Goal: Information Seeking & Learning: Check status

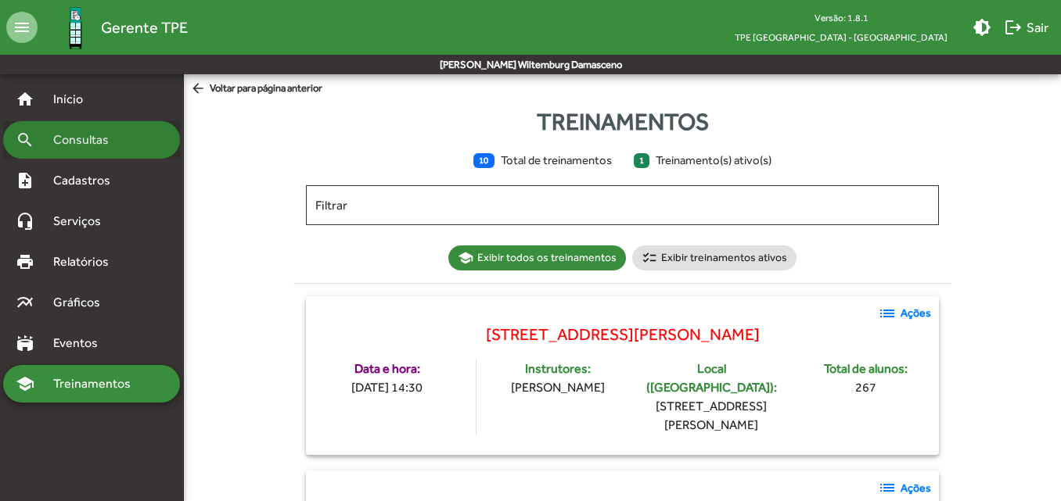
click at [106, 135] on span "Consultas" at bounding box center [86, 140] width 85 height 19
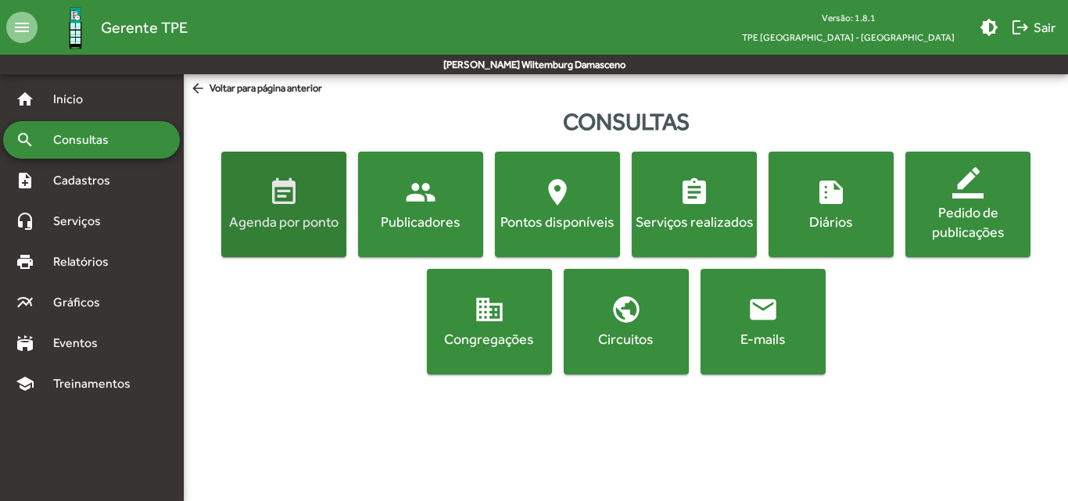
click at [239, 178] on span "event_note Agenda por ponto" at bounding box center [283, 204] width 119 height 55
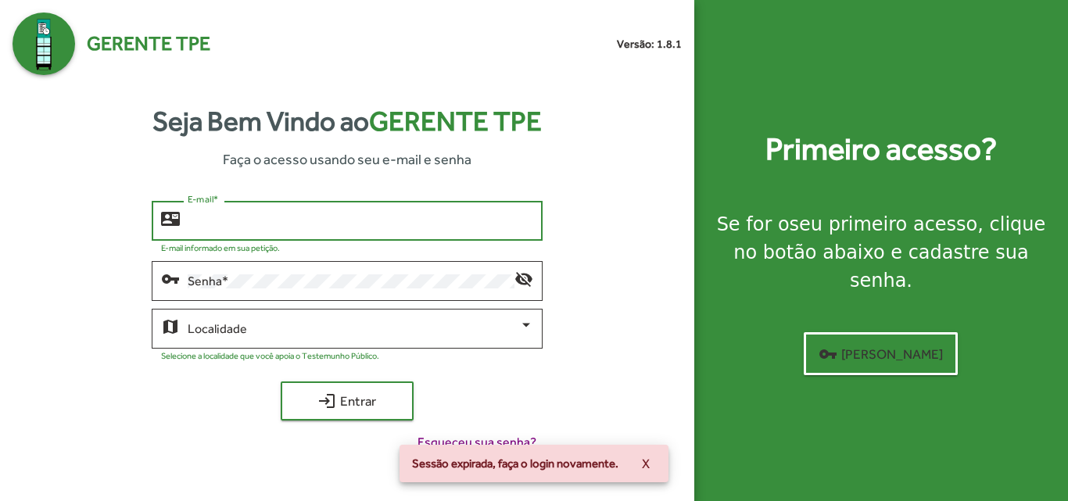
click at [252, 217] on input "E-mail *" at bounding box center [360, 221] width 345 height 14
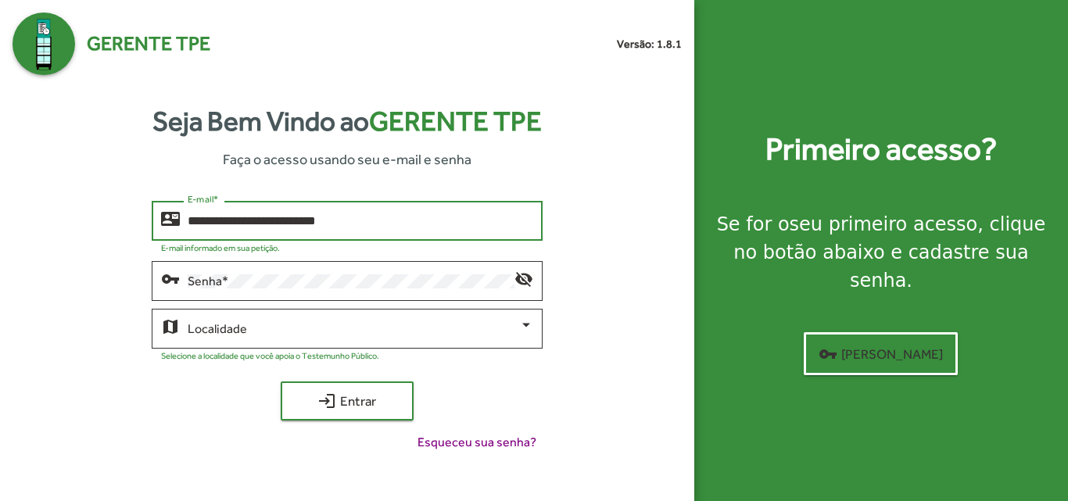
type input "**********"
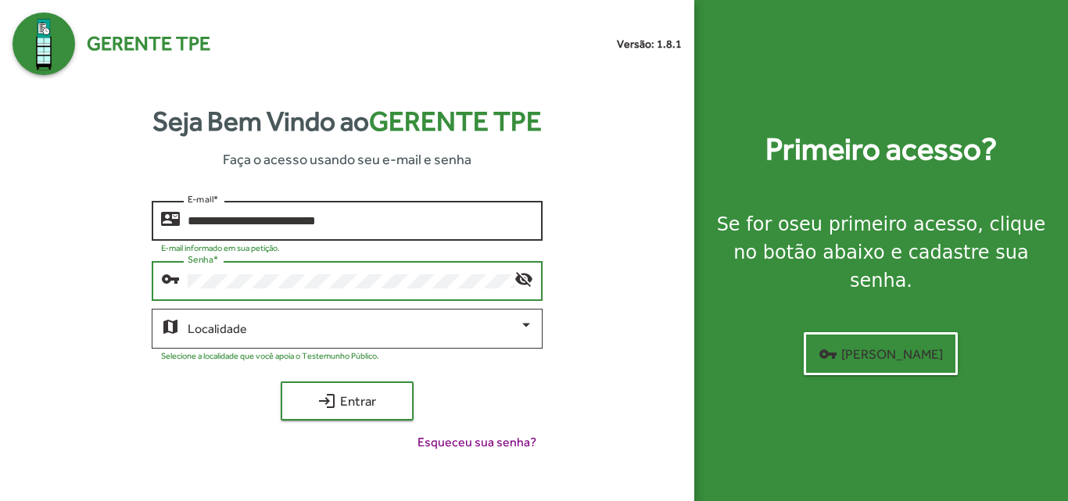
click at [281, 382] on button "login Entrar" at bounding box center [347, 401] width 133 height 39
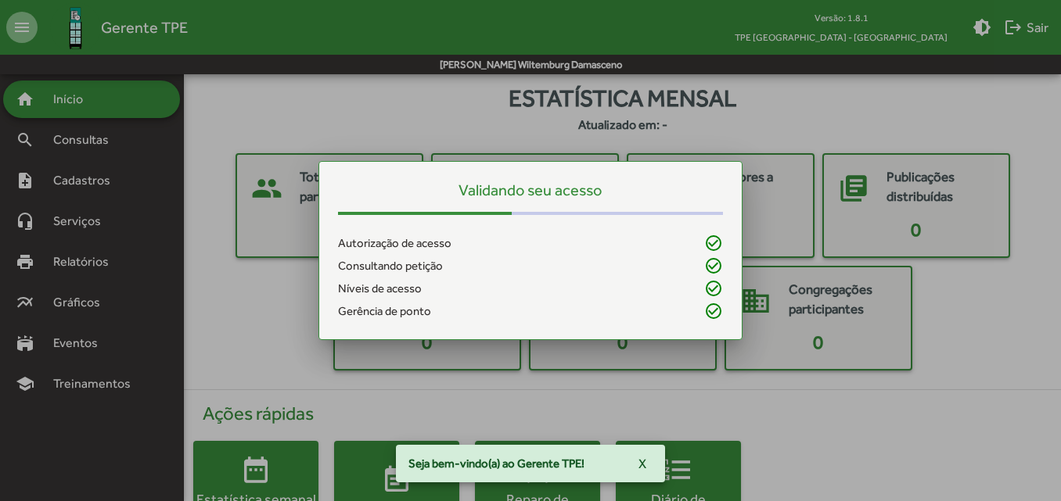
click at [256, 327] on div at bounding box center [530, 250] width 1061 height 501
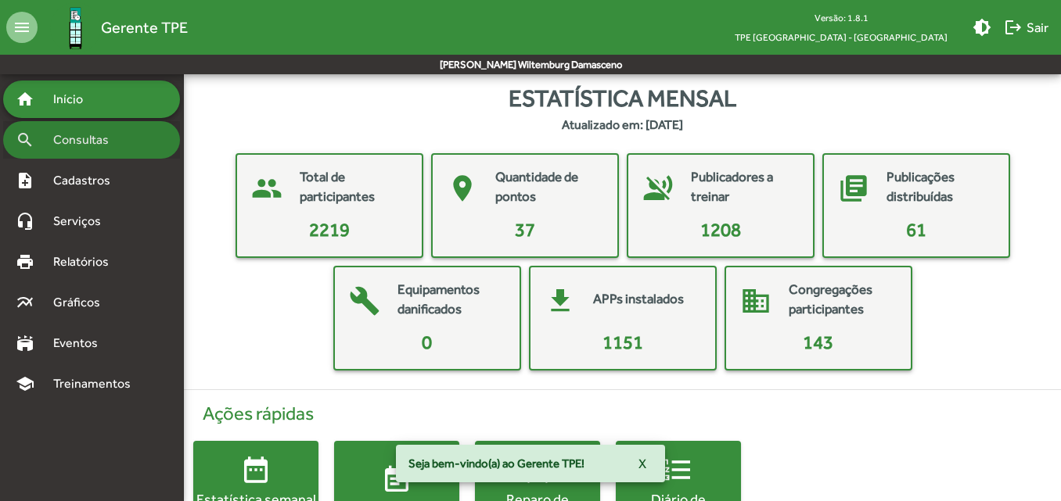
click at [129, 140] on div "search Consultas" at bounding box center [91, 140] width 177 height 38
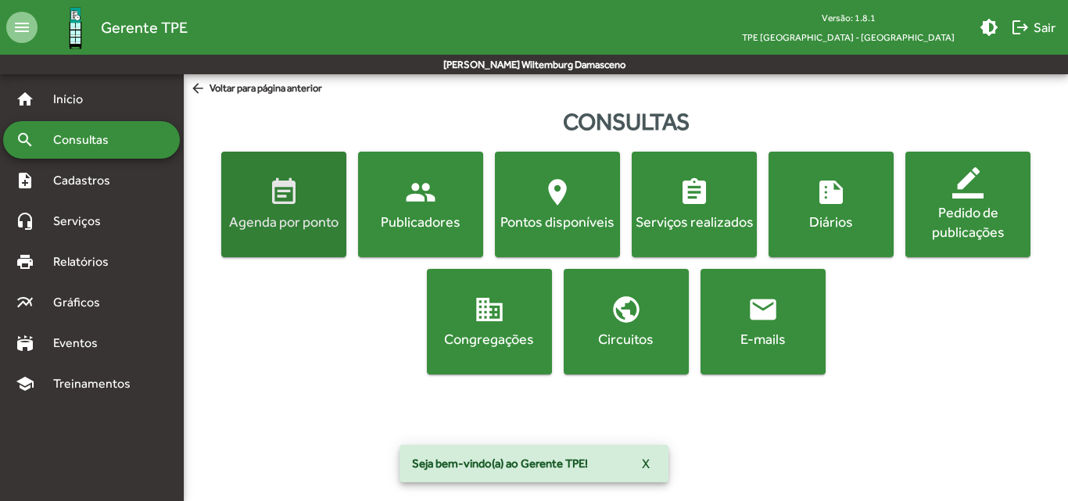
click at [289, 217] on div "Agenda por ponto" at bounding box center [283, 222] width 119 height 20
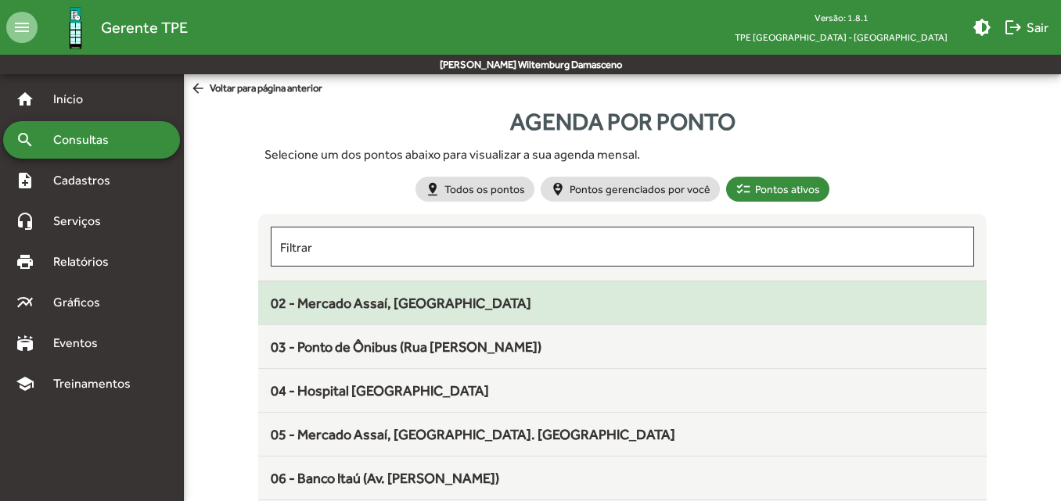
click at [360, 293] on div "02 - Mercado Assaí, [GEOGRAPHIC_DATA]" at bounding box center [622, 303] width 702 height 21
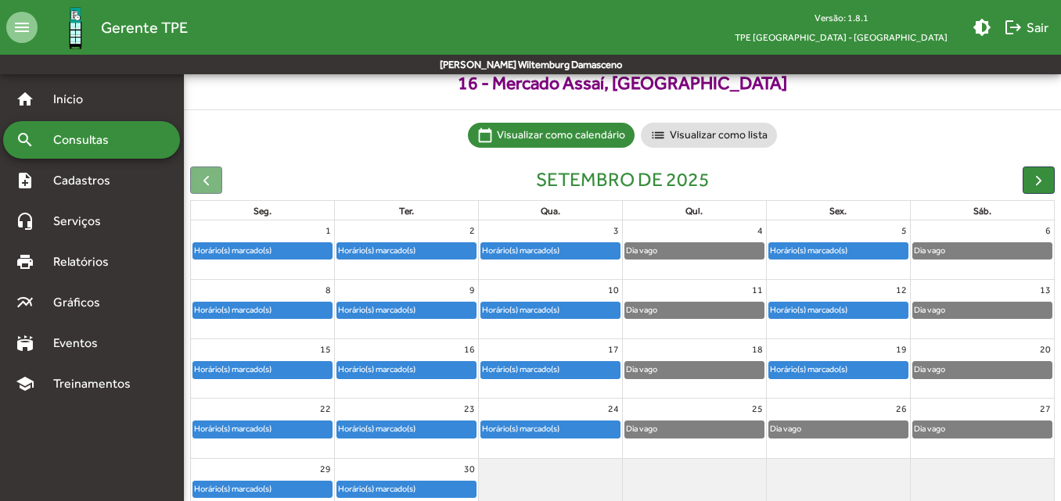
scroll to position [70, 0]
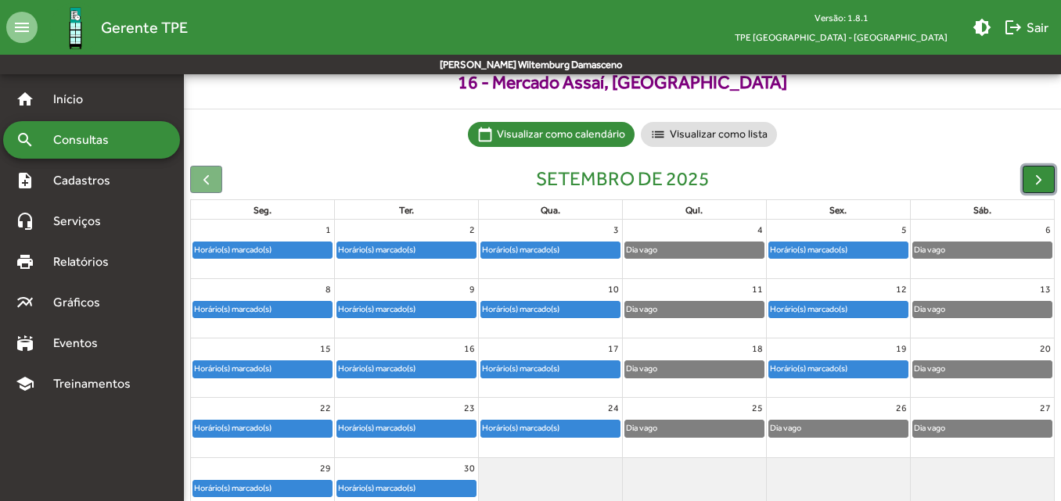
click at [1027, 181] on button "button" at bounding box center [1038, 179] width 32 height 27
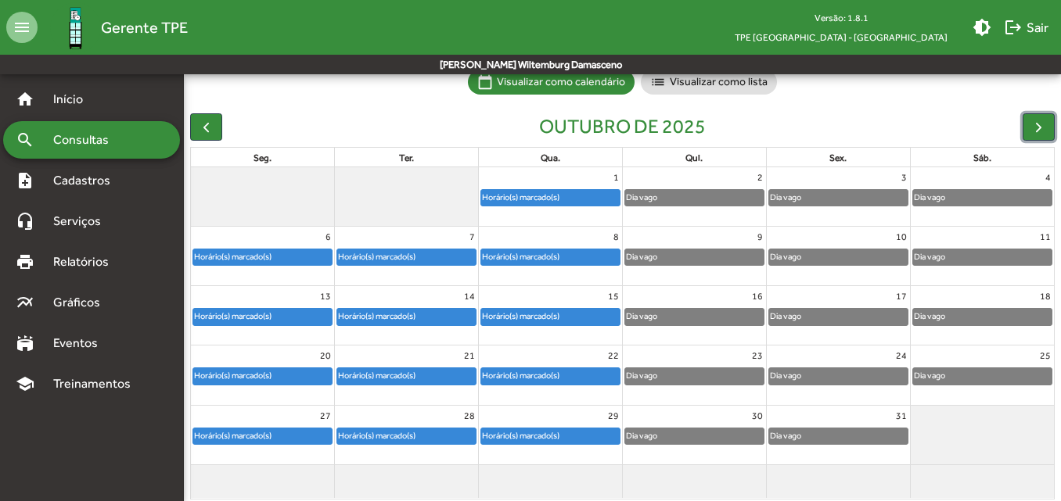
scroll to position [124, 0]
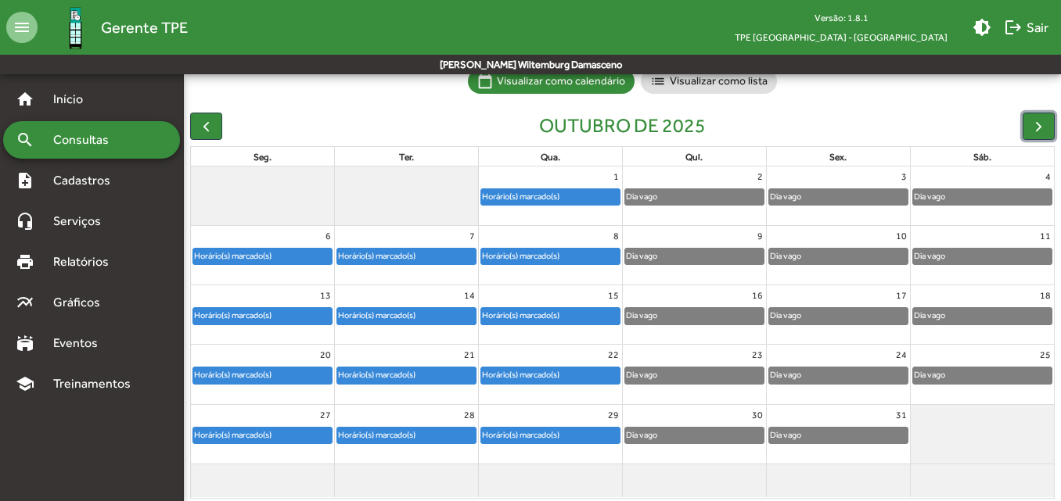
click at [581, 199] on div "Horário(s) marcado(s)" at bounding box center [550, 197] width 138 height 16
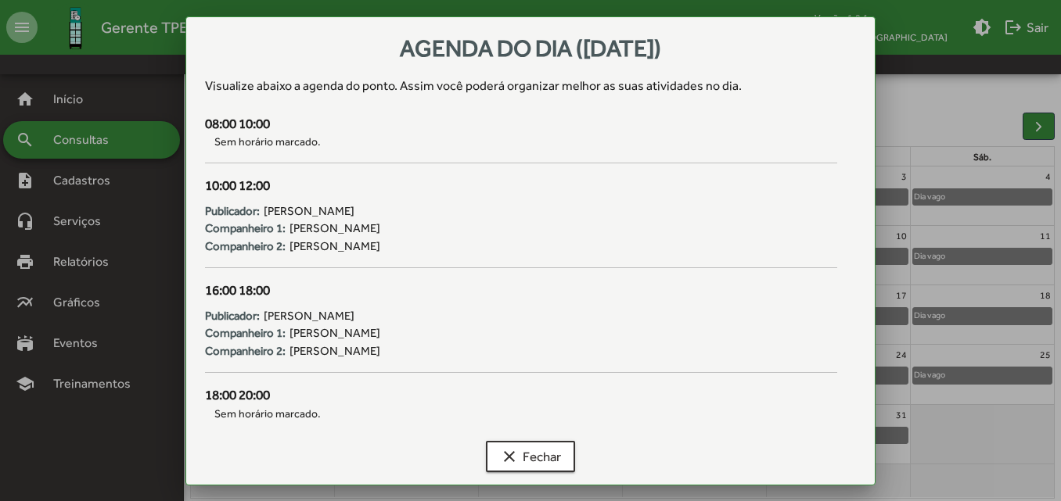
scroll to position [0, 0]
click at [530, 458] on span "clear Fechar" at bounding box center [530, 457] width 61 height 28
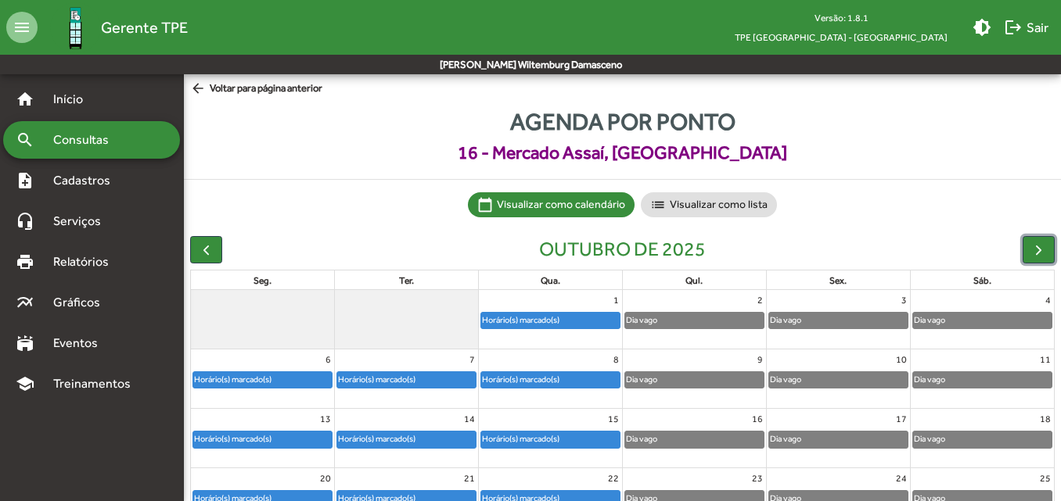
scroll to position [124, 0]
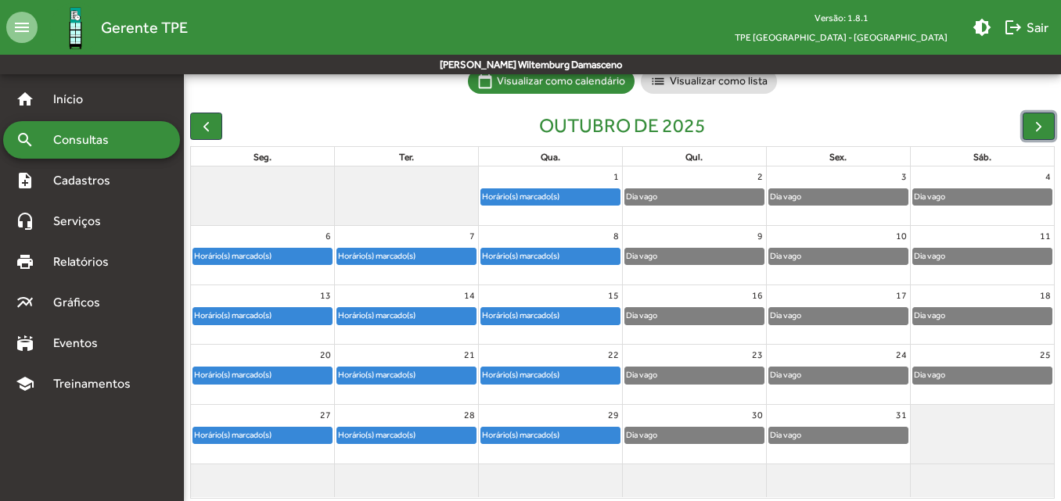
click at [579, 199] on div "Horário(s) marcado(s)" at bounding box center [550, 197] width 138 height 16
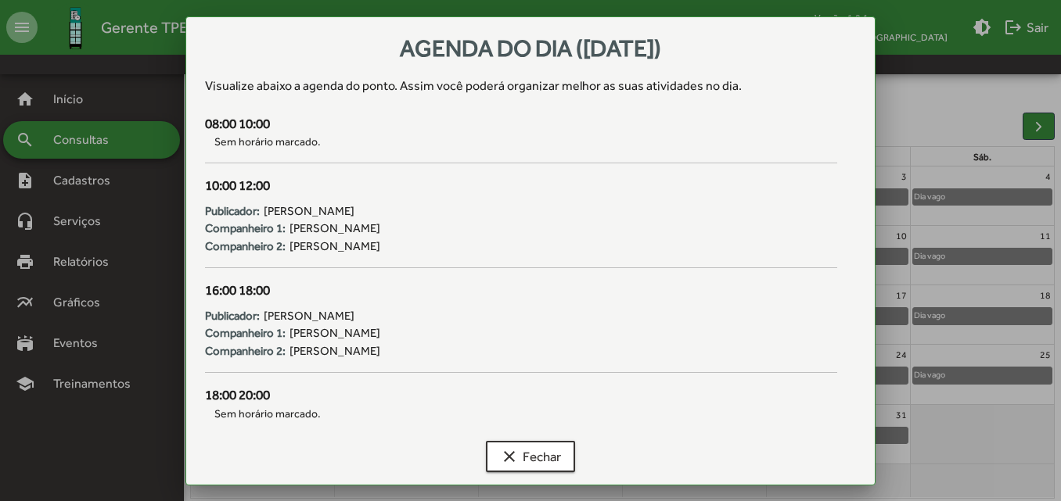
scroll to position [0, 0]
click at [548, 456] on span "clear Fechar" at bounding box center [530, 457] width 61 height 28
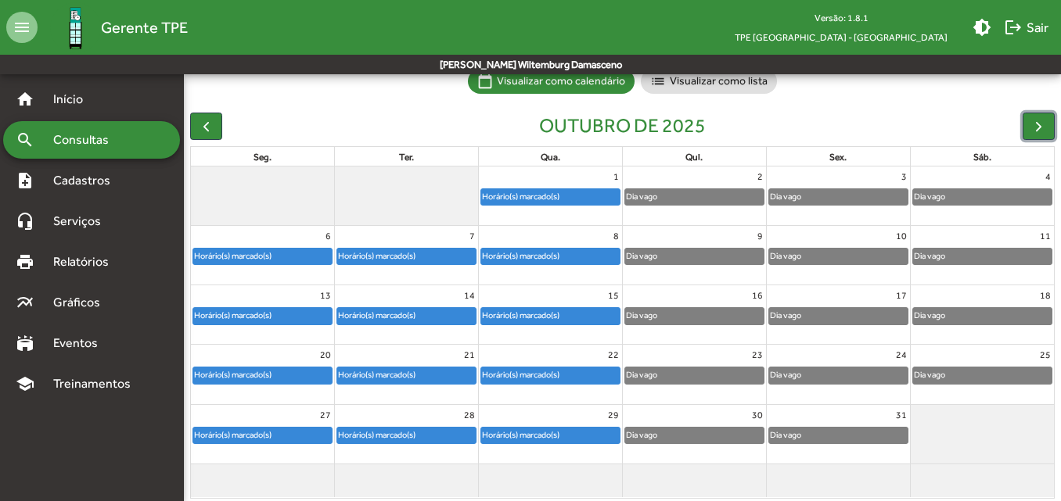
scroll to position [75, 0]
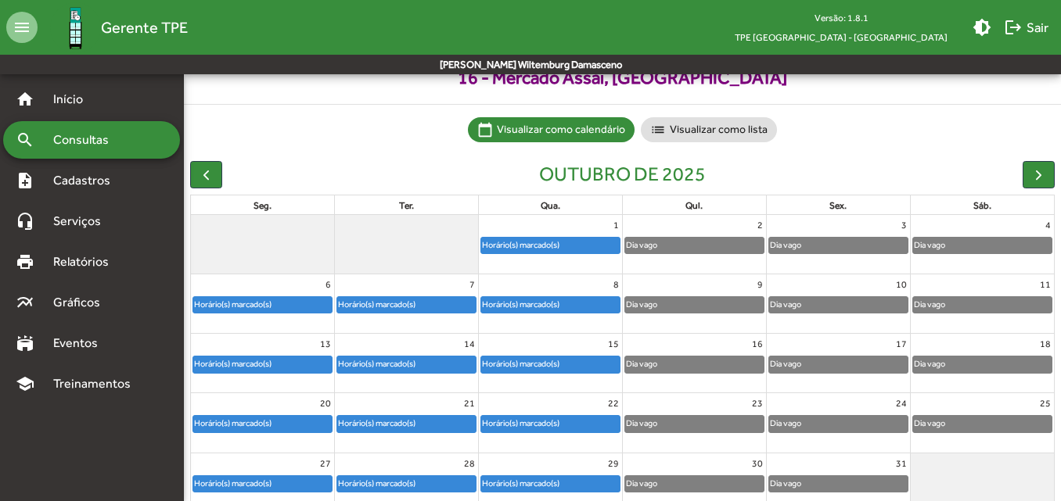
click at [375, 205] on div "ter." at bounding box center [406, 205] width 143 height 19
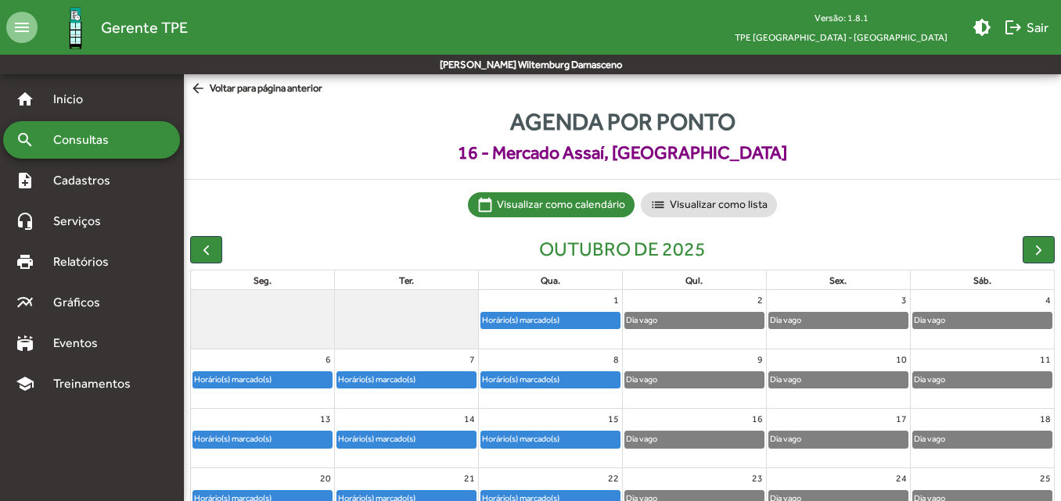
click at [224, 90] on span "arrow_back Voltar para página anterior" at bounding box center [256, 89] width 132 height 17
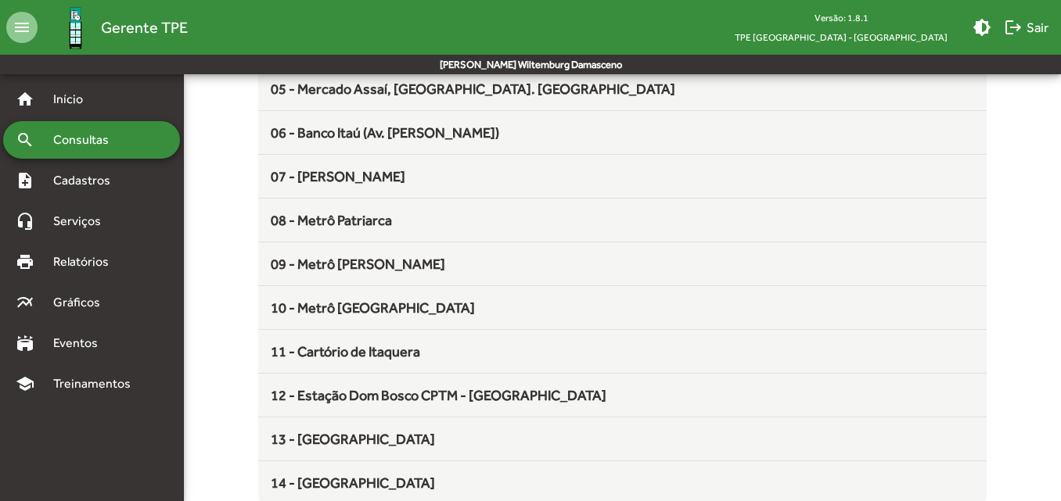
scroll to position [350, 0]
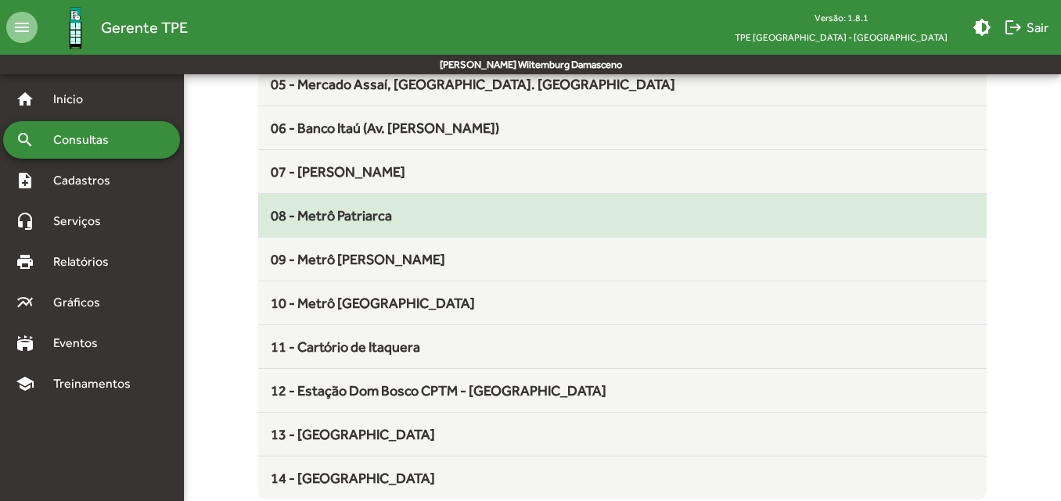
click at [324, 228] on mat-list-item "08 - Metrô Patriarca" at bounding box center [621, 216] width 727 height 44
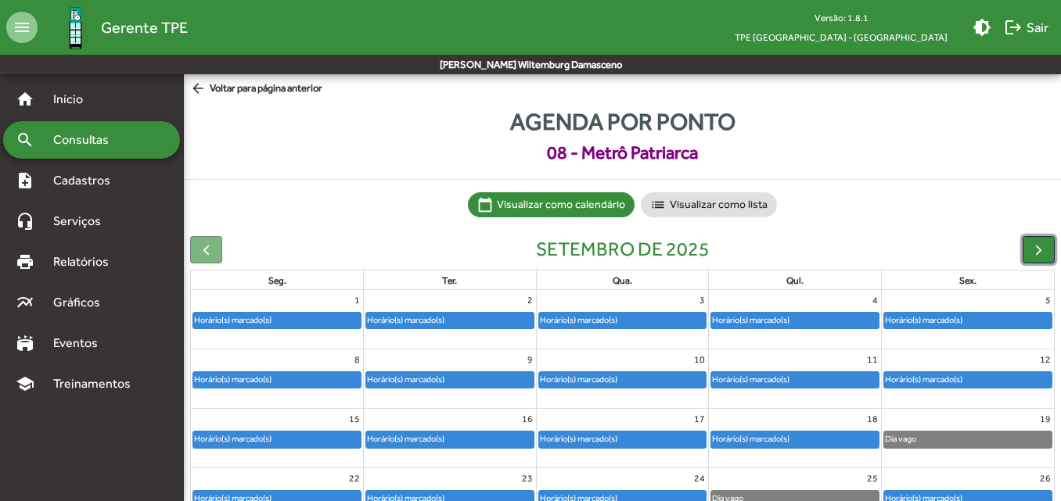
click at [1023, 242] on button "button" at bounding box center [1038, 249] width 32 height 27
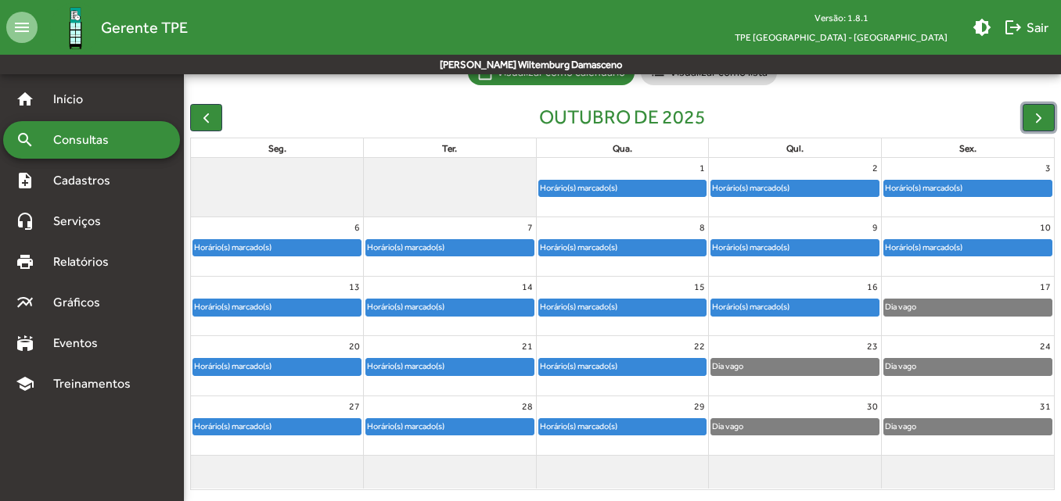
scroll to position [144, 0]
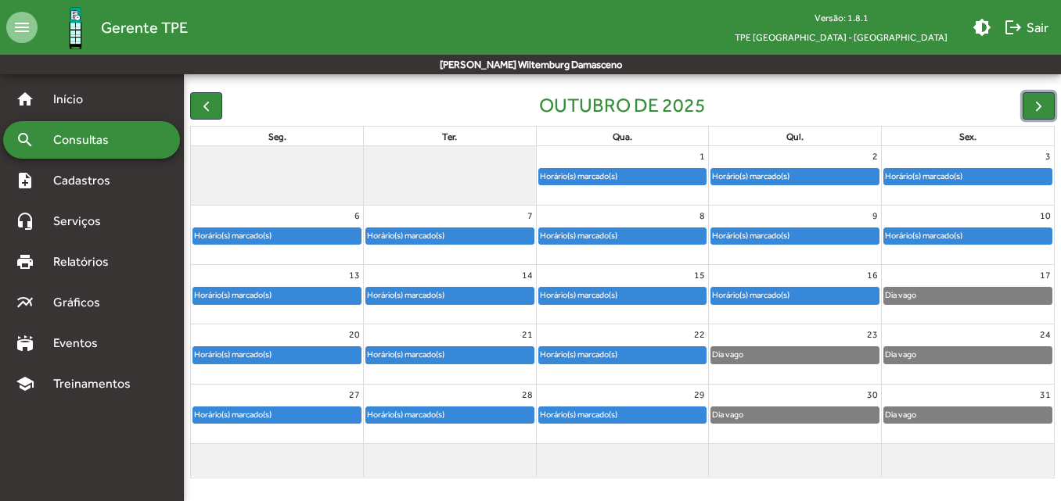
click at [679, 185] on link "Horário(s) marcado(s)" at bounding box center [622, 176] width 169 height 17
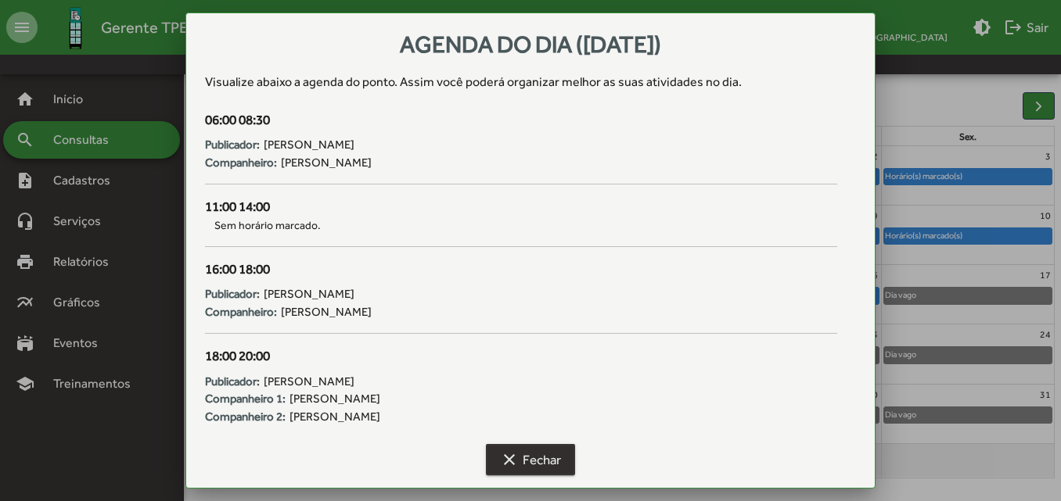
click at [560, 466] on span "clear Fechar" at bounding box center [530, 460] width 61 height 28
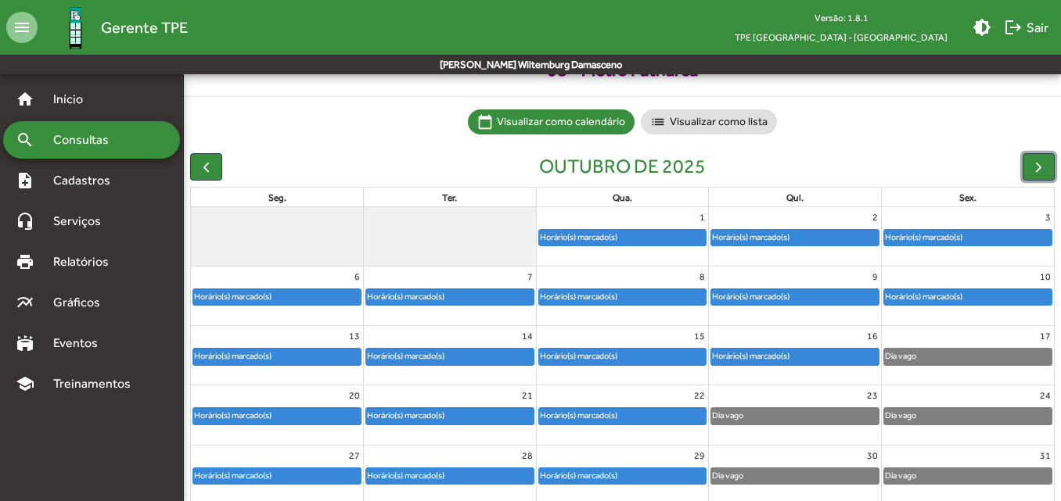
scroll to position [82, 0]
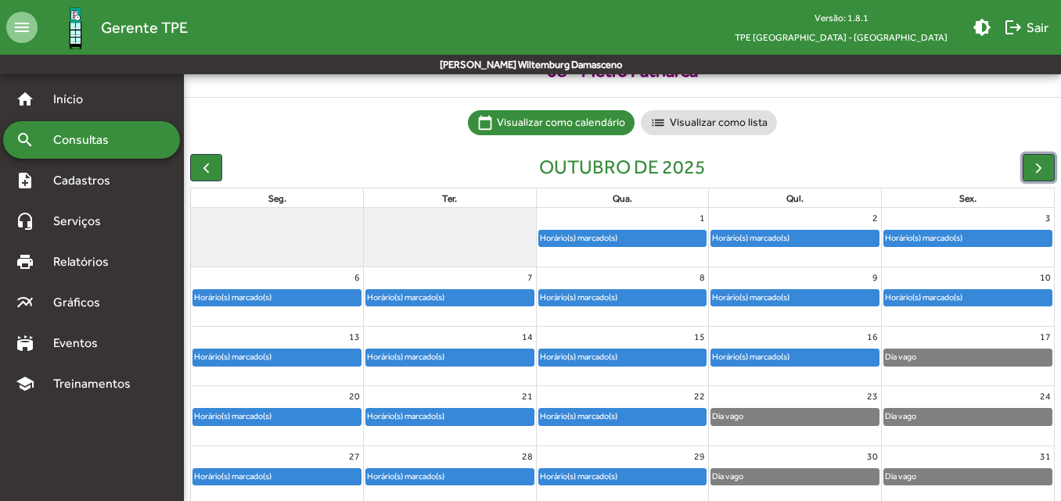
click at [777, 242] on div "Horário(s) marcado(s)" at bounding box center [750, 238] width 79 height 15
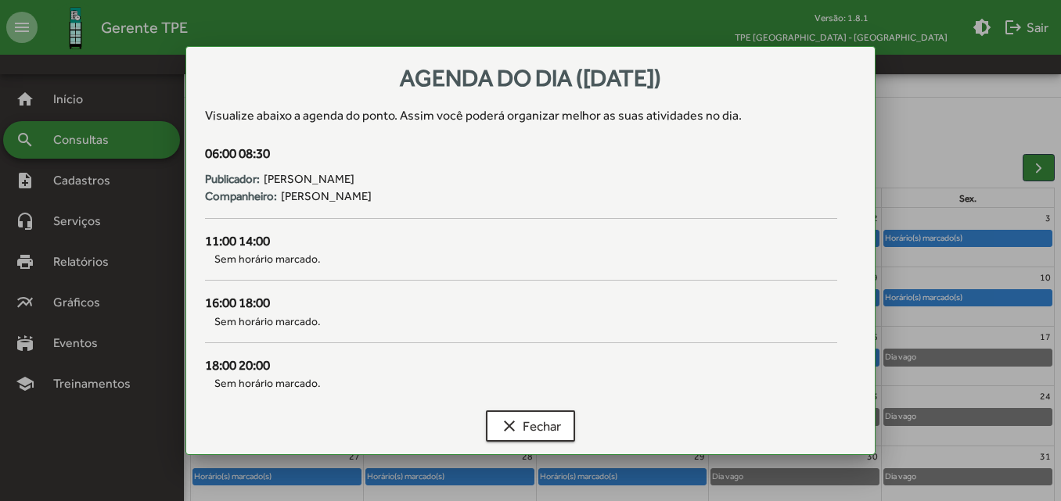
scroll to position [0, 0]
click at [528, 437] on span "clear Fechar" at bounding box center [530, 426] width 61 height 28
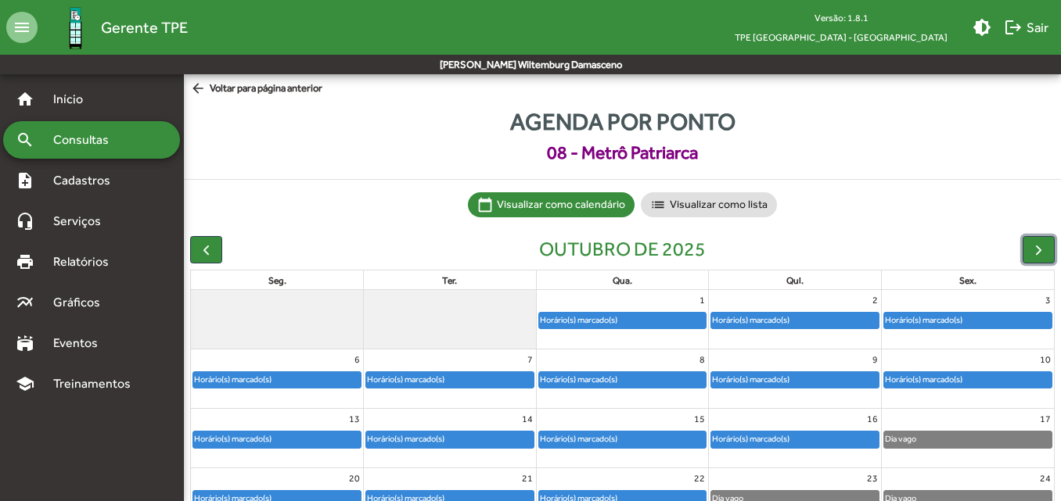
scroll to position [82, 0]
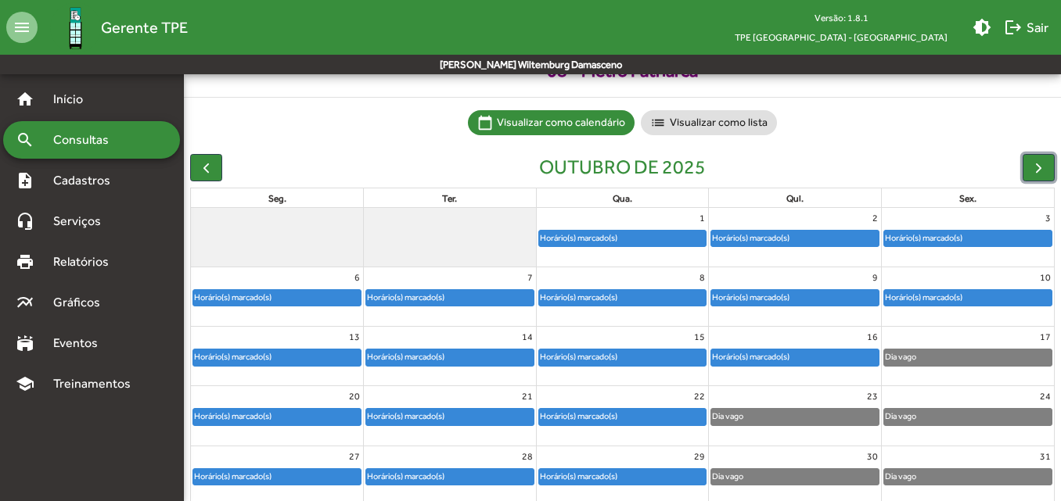
click at [925, 223] on div "3" at bounding box center [968, 218] width 172 height 20
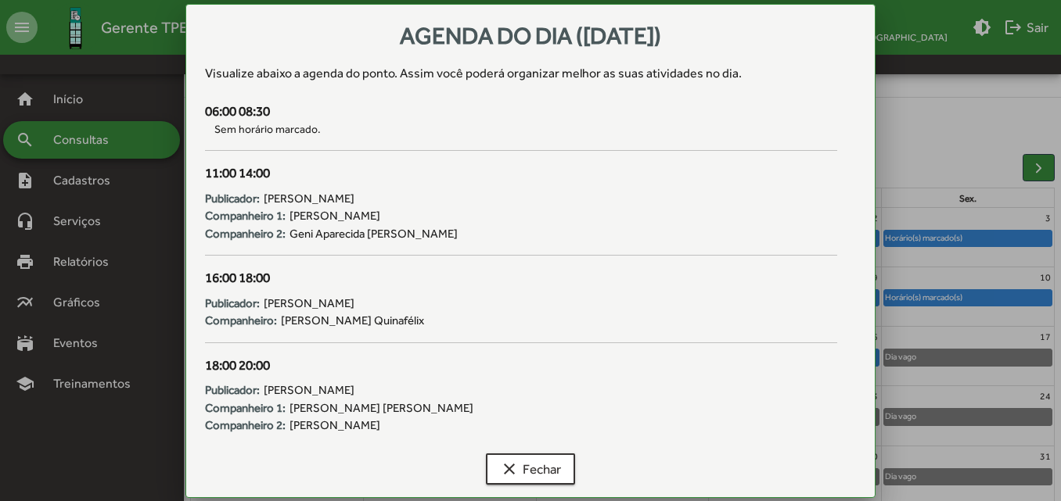
scroll to position [0, 0]
click at [522, 472] on span "clear Fechar" at bounding box center [530, 469] width 61 height 28
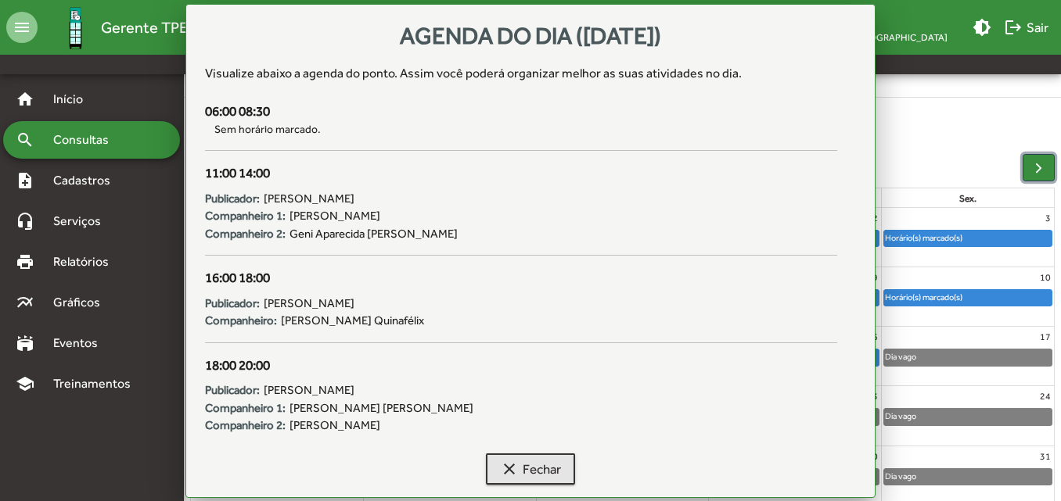
scroll to position [82, 0]
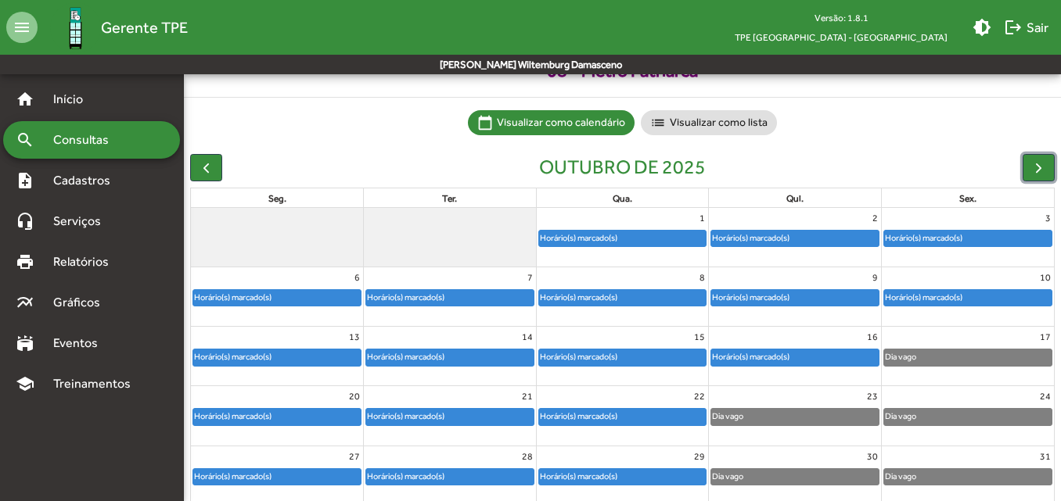
click at [742, 248] on div at bounding box center [795, 248] width 172 height 2
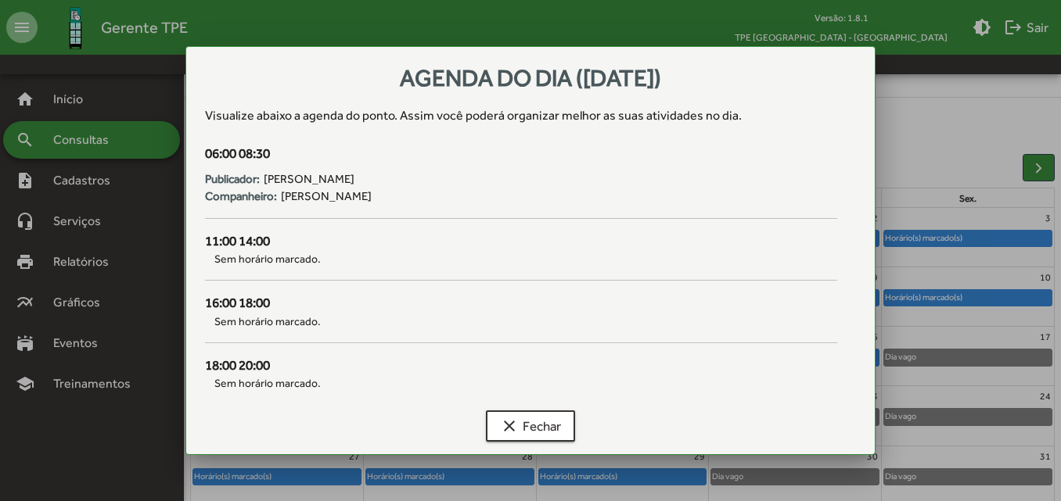
scroll to position [0, 0]
click at [519, 438] on span "clear Fechar" at bounding box center [530, 426] width 61 height 28
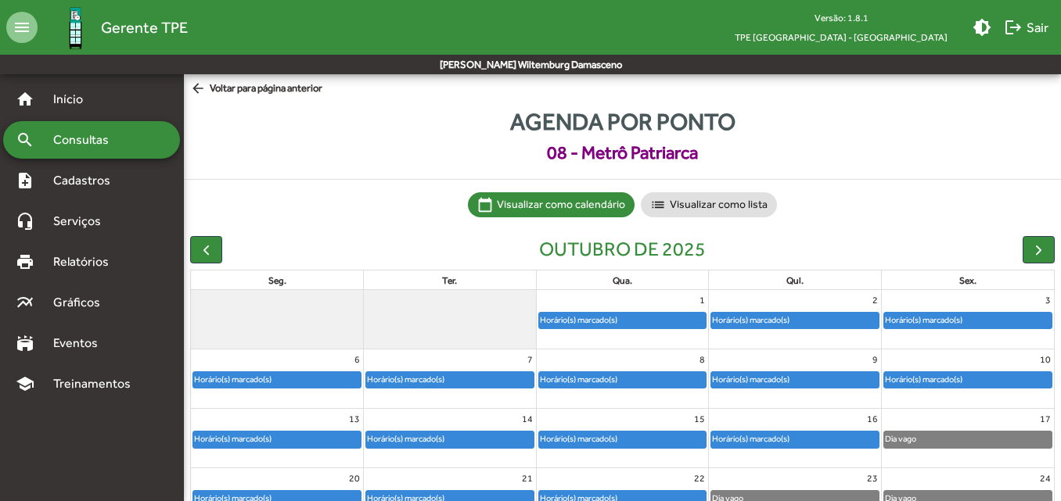
click at [201, 94] on mat-icon "arrow_back" at bounding box center [200, 89] width 20 height 17
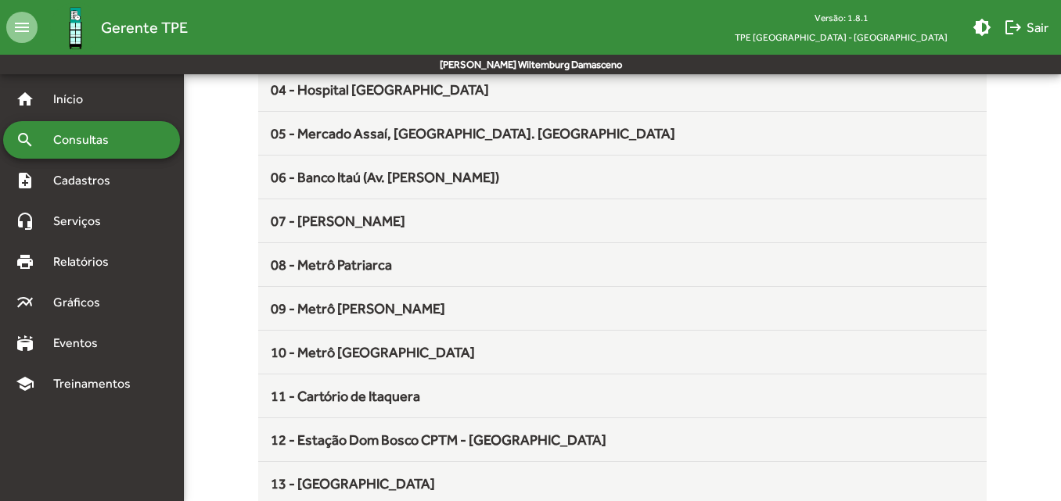
scroll to position [303, 0]
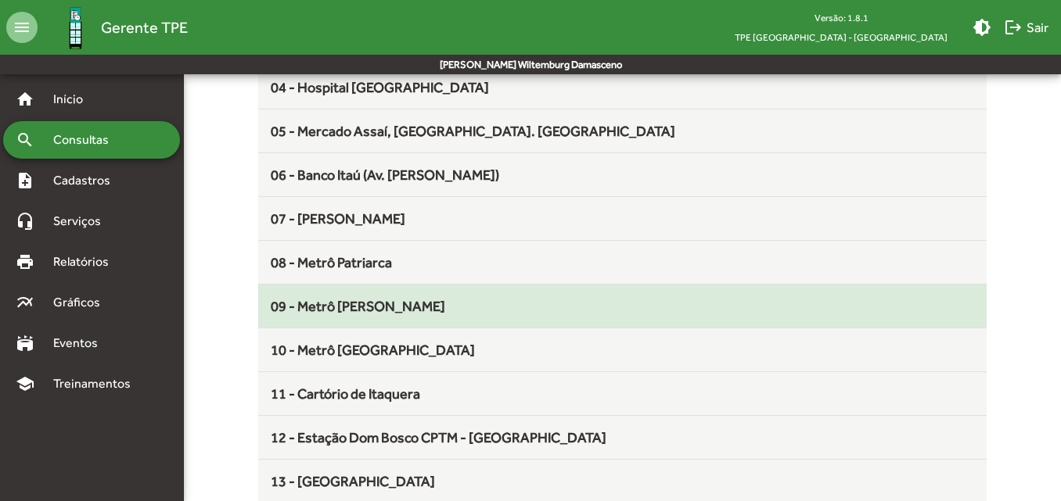
click at [286, 291] on mat-list-item "09 - Metrô [PERSON_NAME]" at bounding box center [621, 307] width 727 height 44
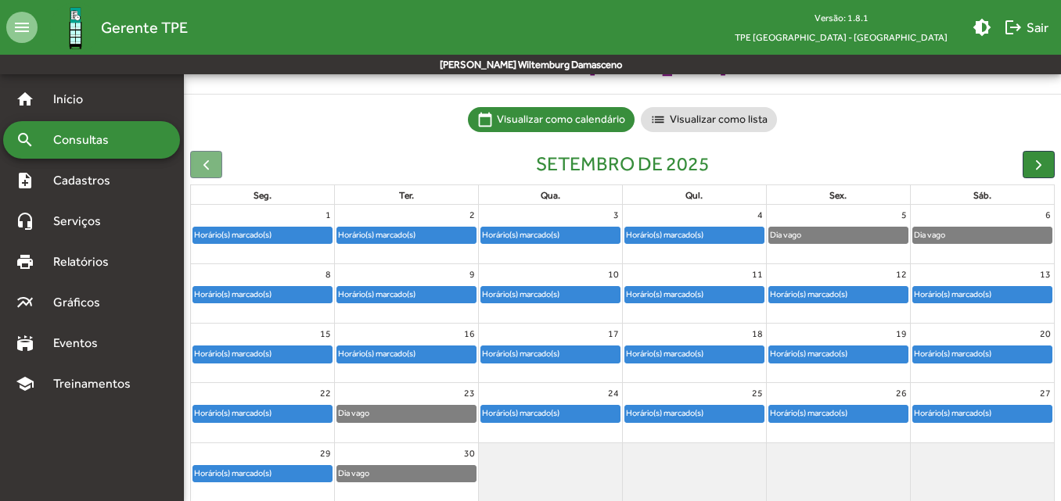
scroll to position [86, 0]
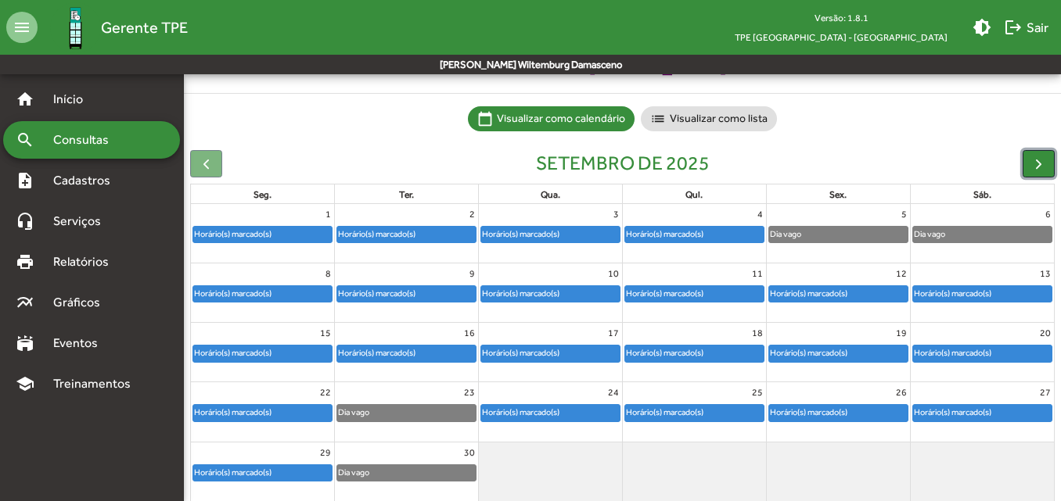
click at [1040, 164] on span "button" at bounding box center [1038, 164] width 16 height 16
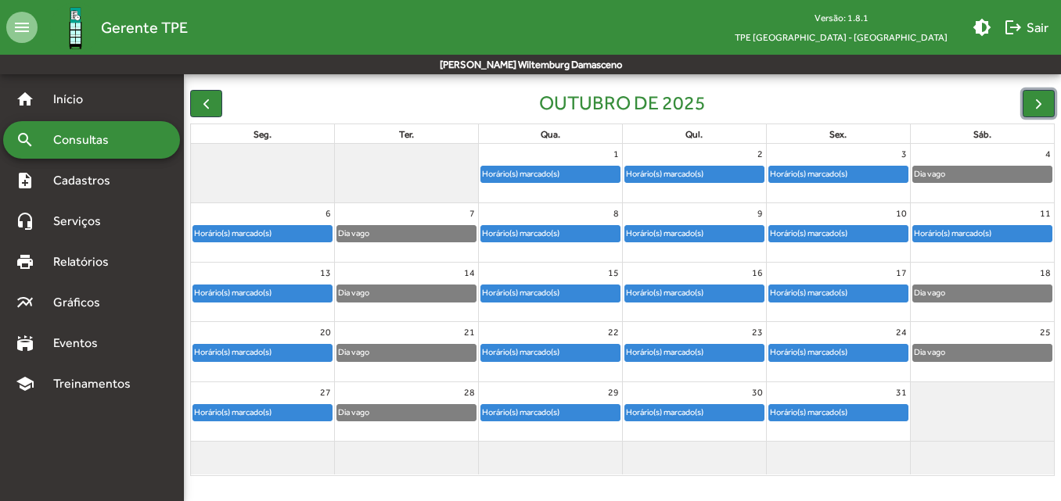
scroll to position [146, 0]
click at [585, 169] on div "Horário(s) marcado(s)" at bounding box center [550, 175] width 138 height 16
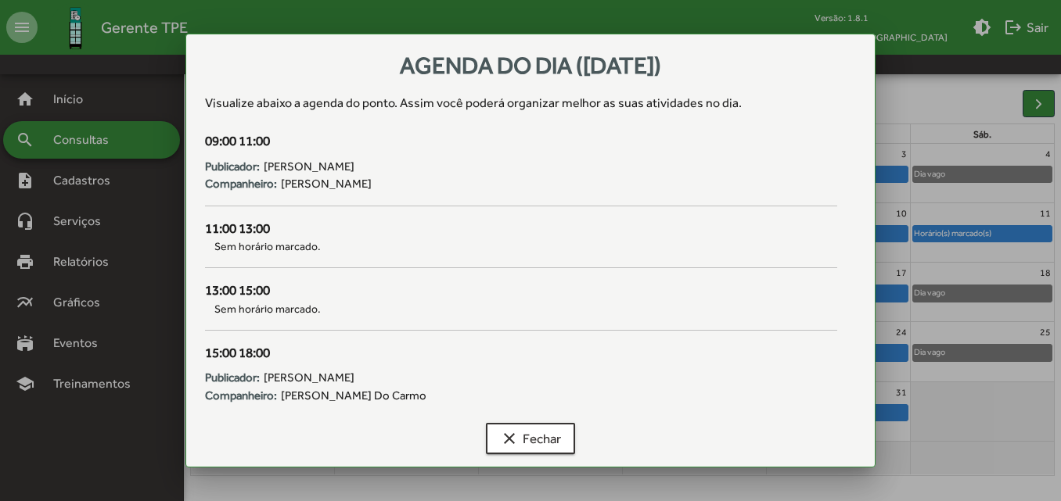
scroll to position [0, 0]
click at [556, 429] on span "clear Fechar" at bounding box center [530, 439] width 61 height 28
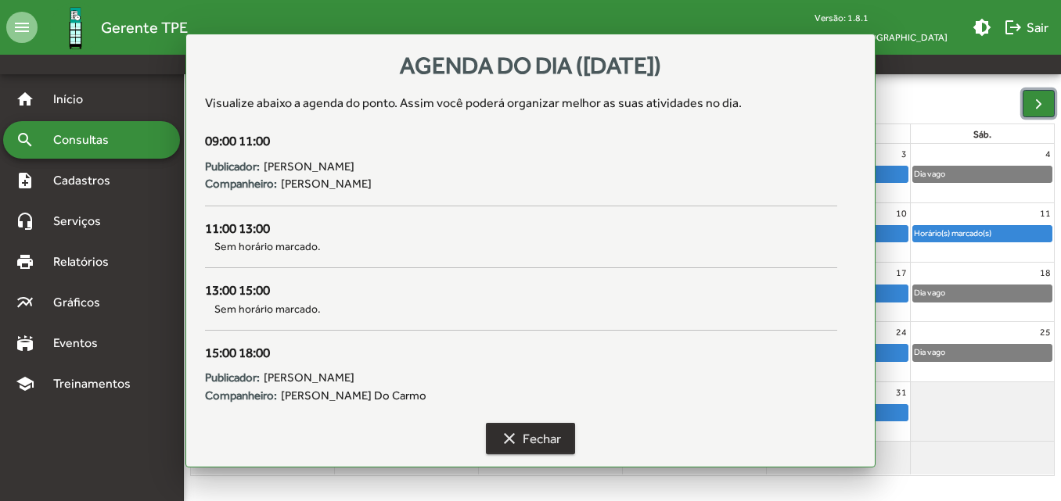
scroll to position [146, 0]
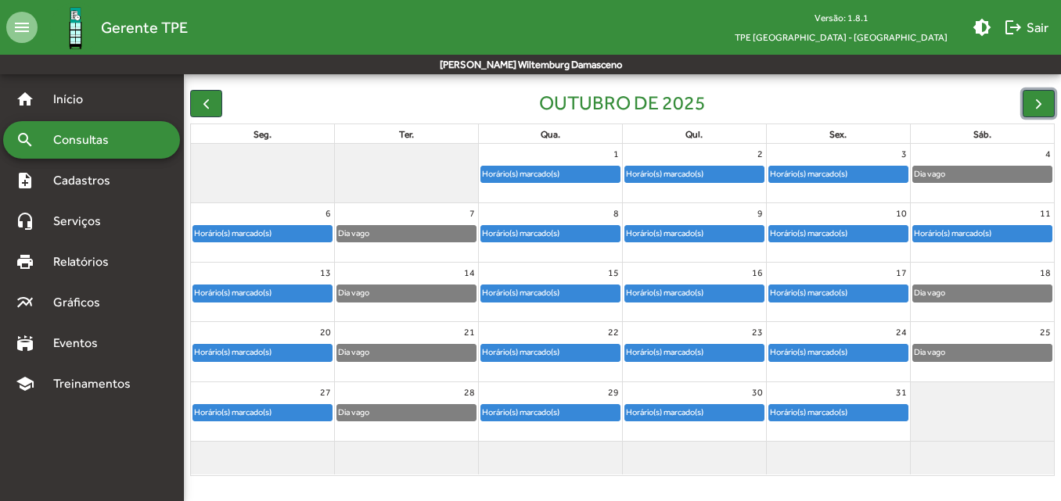
click at [846, 183] on link "Horário(s) marcado(s)" at bounding box center [838, 174] width 140 height 17
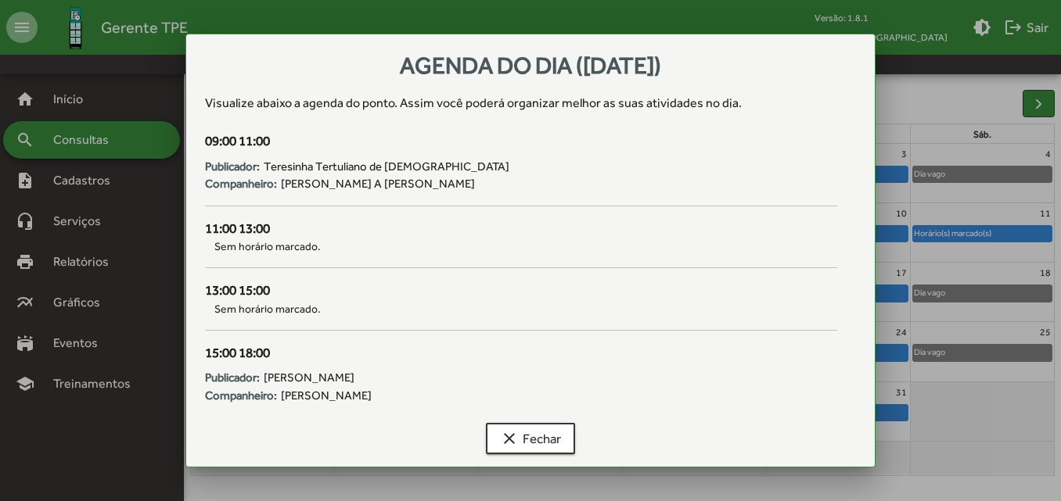
scroll to position [0, 0]
click at [547, 426] on span "clear Fechar" at bounding box center [530, 439] width 61 height 28
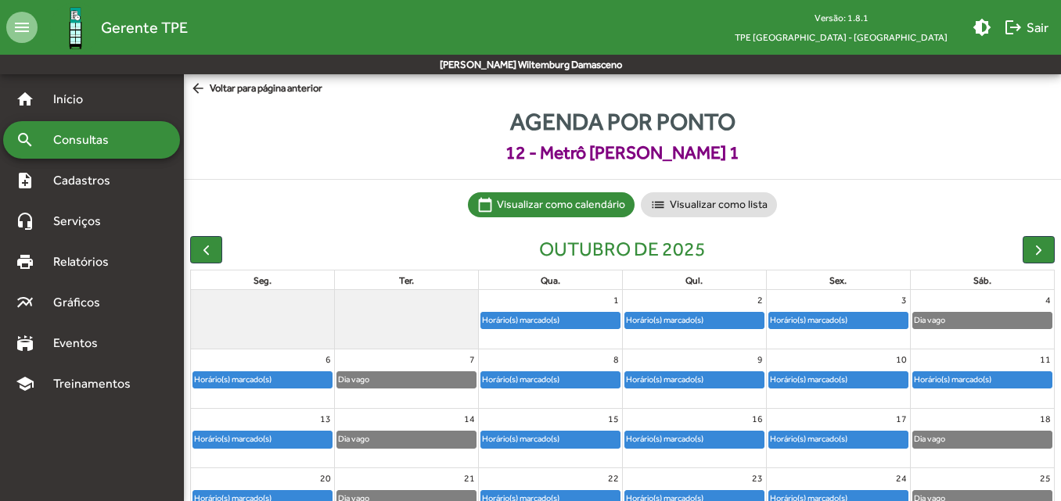
click at [282, 89] on span "arrow_back Voltar para página anterior" at bounding box center [256, 89] width 132 height 17
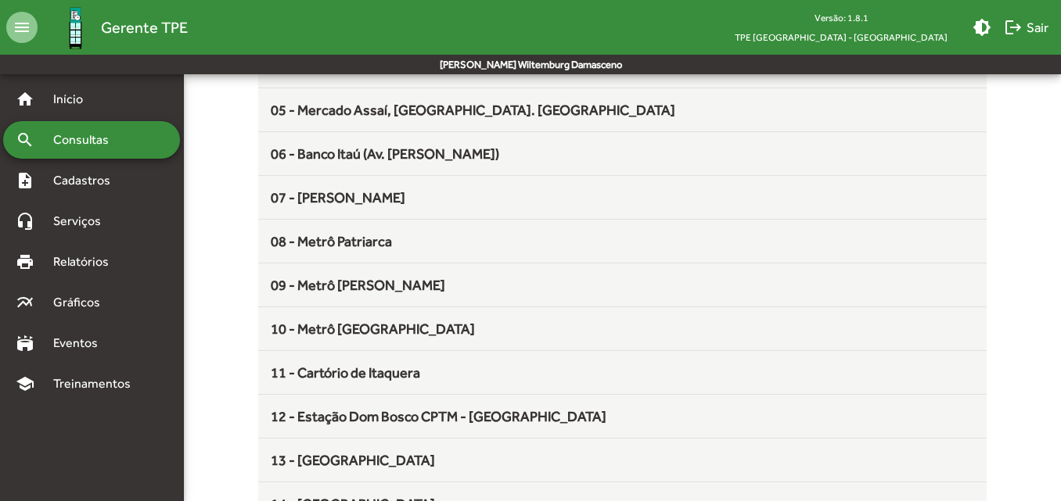
scroll to position [325, 0]
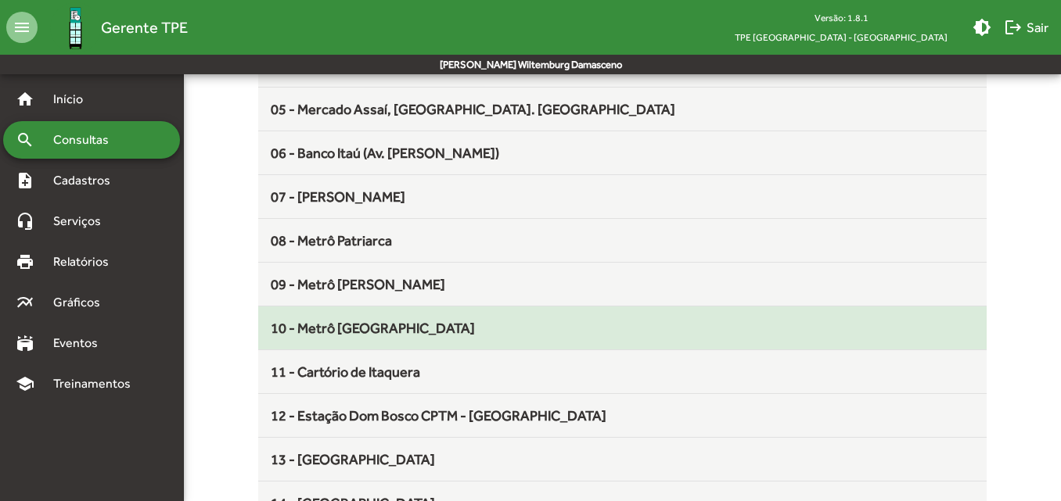
click at [321, 323] on span "10 - Metrô [GEOGRAPHIC_DATA]" at bounding box center [373, 328] width 204 height 16
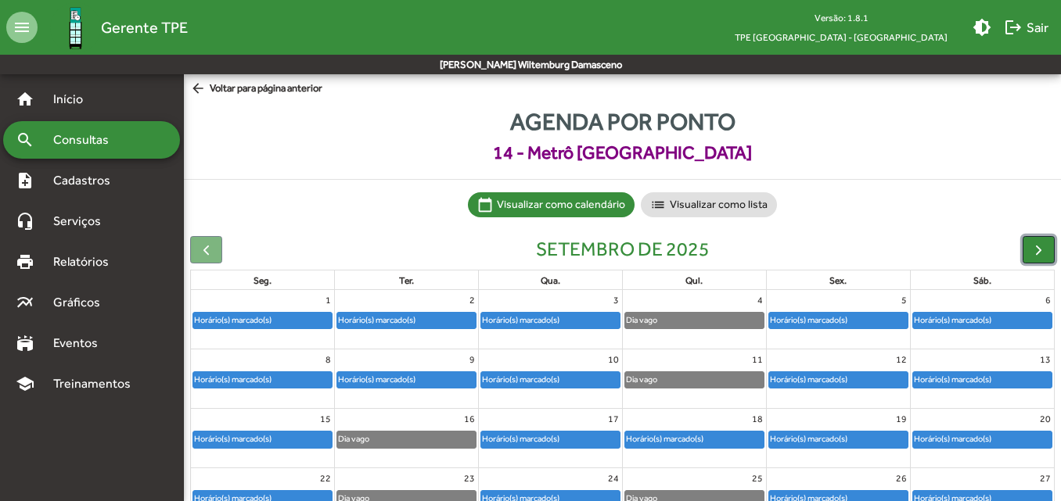
click at [1024, 261] on button "button" at bounding box center [1038, 249] width 32 height 27
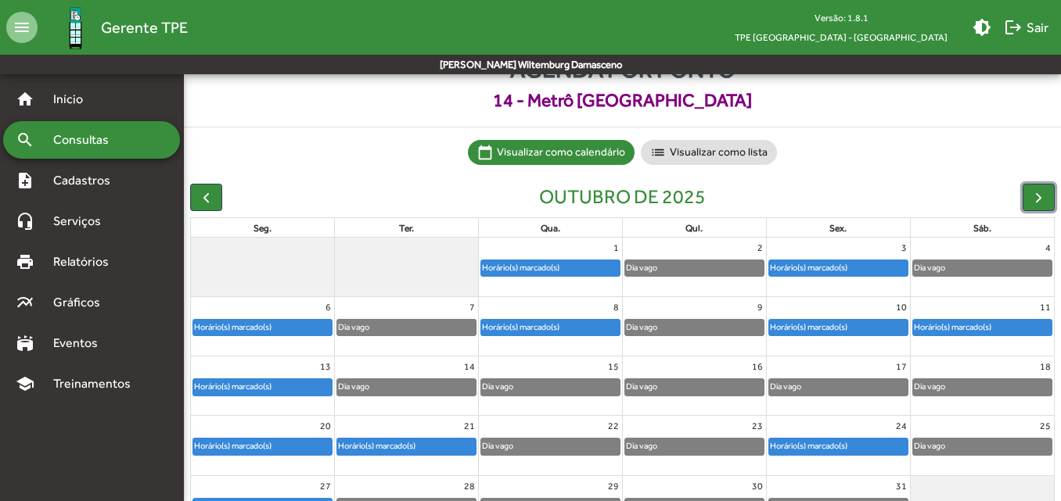
scroll to position [90, 0]
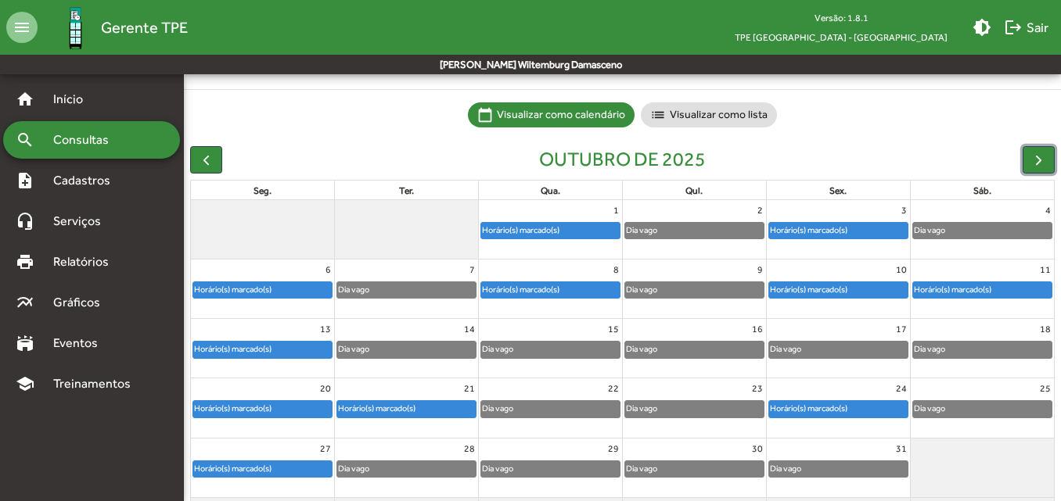
click at [541, 220] on div "1" at bounding box center [550, 210] width 143 height 20
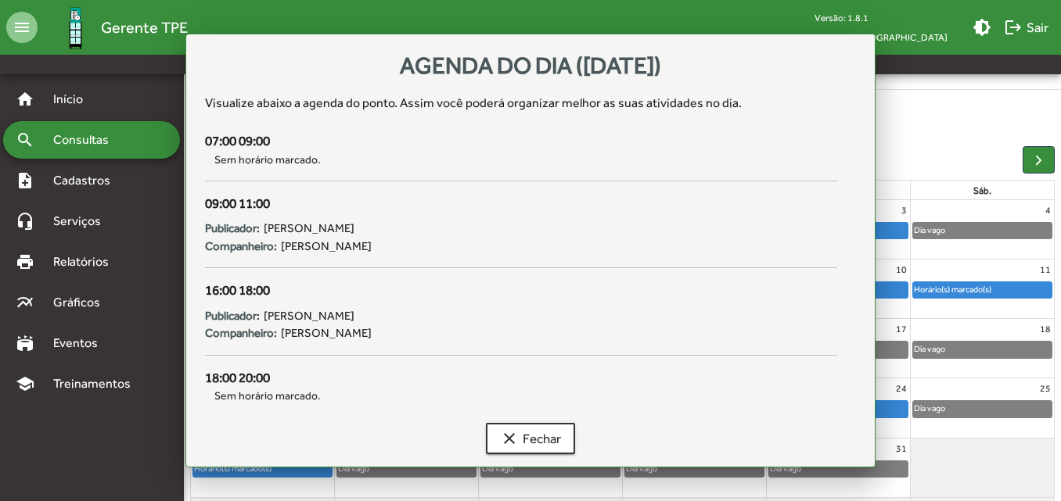
scroll to position [0, 0]
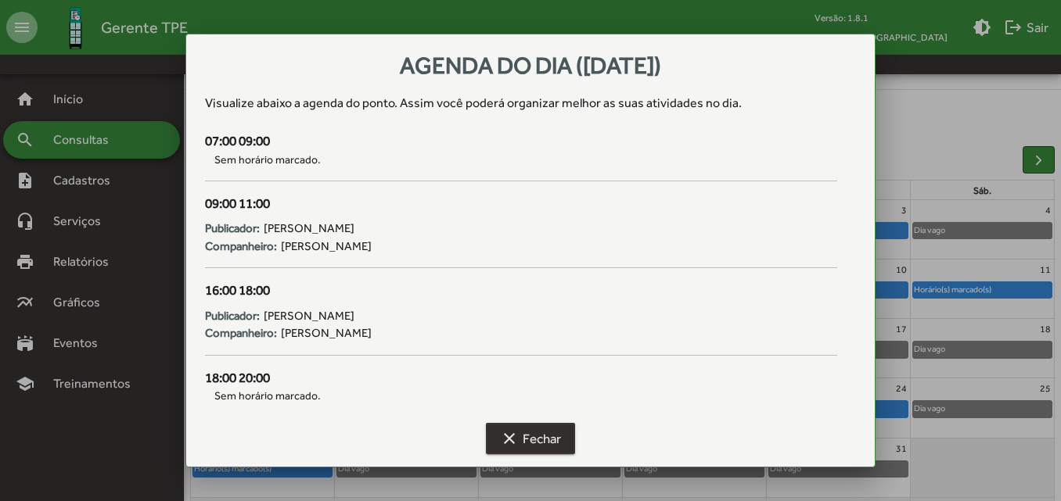
click at [526, 447] on span "clear Fechar" at bounding box center [530, 439] width 61 height 28
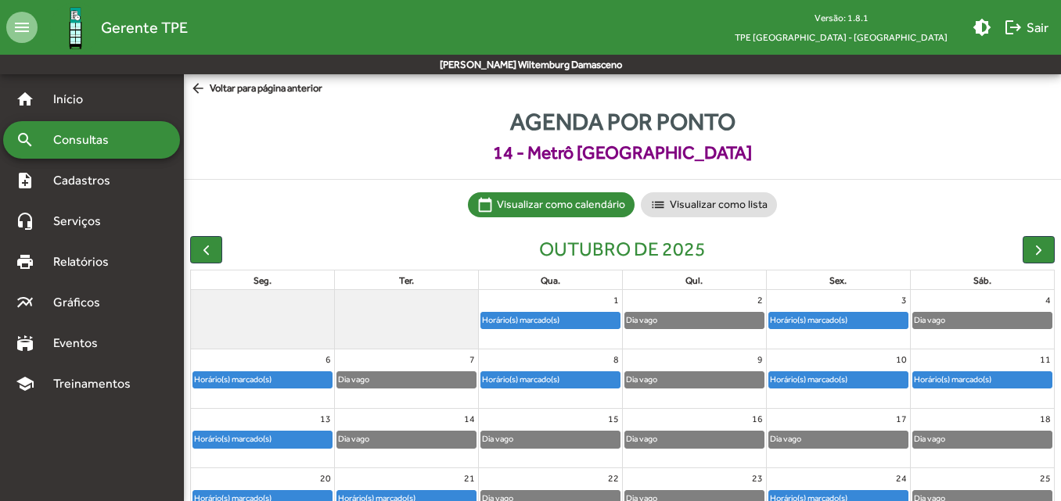
click at [228, 90] on span "arrow_back Voltar para página anterior" at bounding box center [256, 89] width 132 height 17
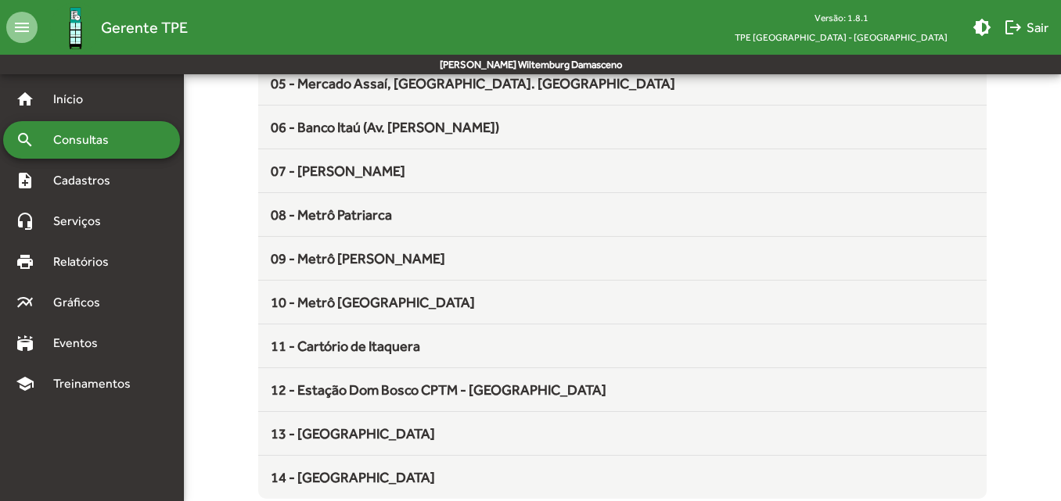
scroll to position [368, 0]
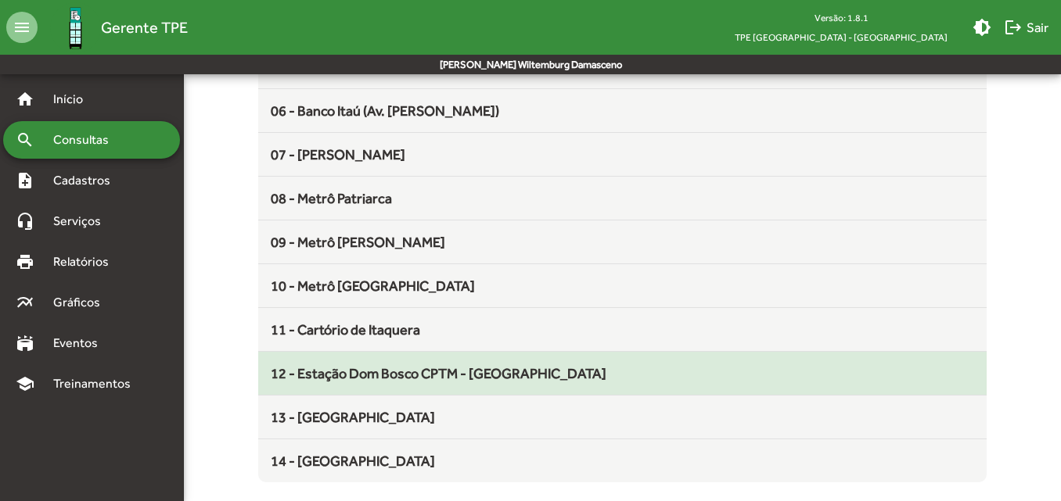
click at [296, 375] on span "12 - Estação Dom Bosco CPTM - [GEOGRAPHIC_DATA]" at bounding box center [439, 373] width 336 height 16
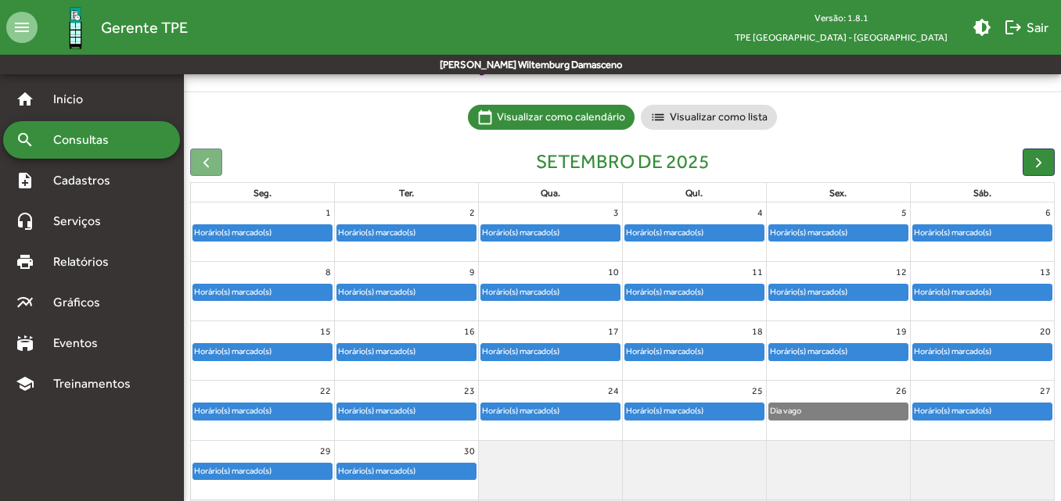
scroll to position [102, 0]
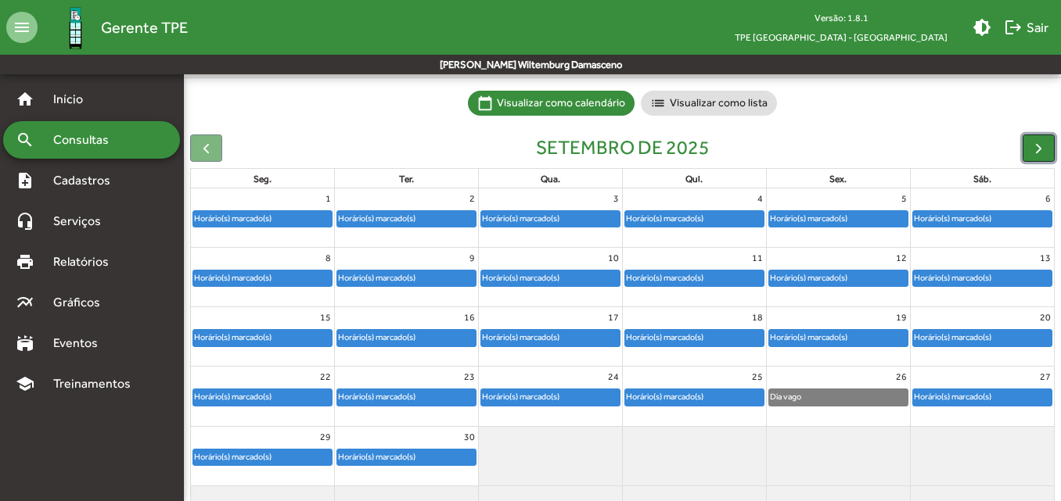
click at [1043, 154] on span "button" at bounding box center [1038, 148] width 16 height 16
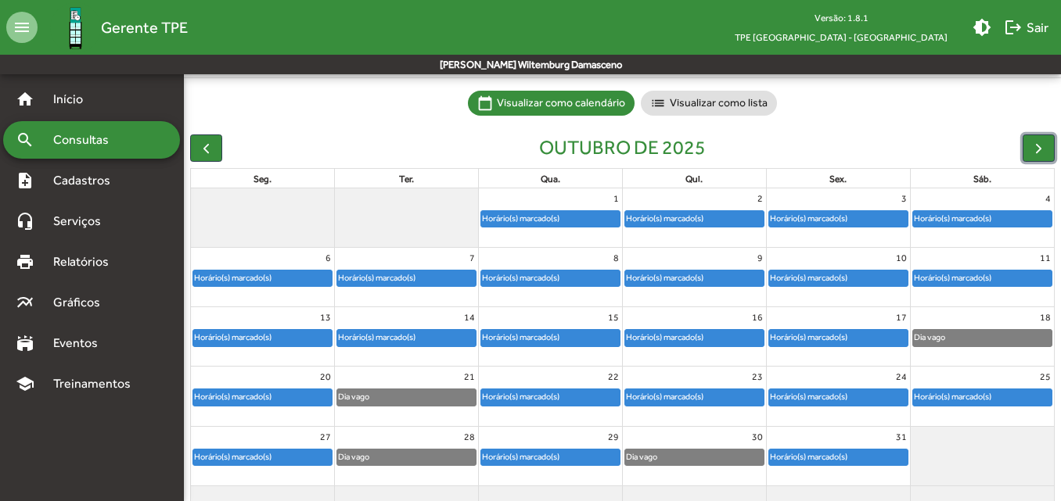
click at [564, 216] on div "Horário(s) marcado(s)" at bounding box center [550, 219] width 138 height 16
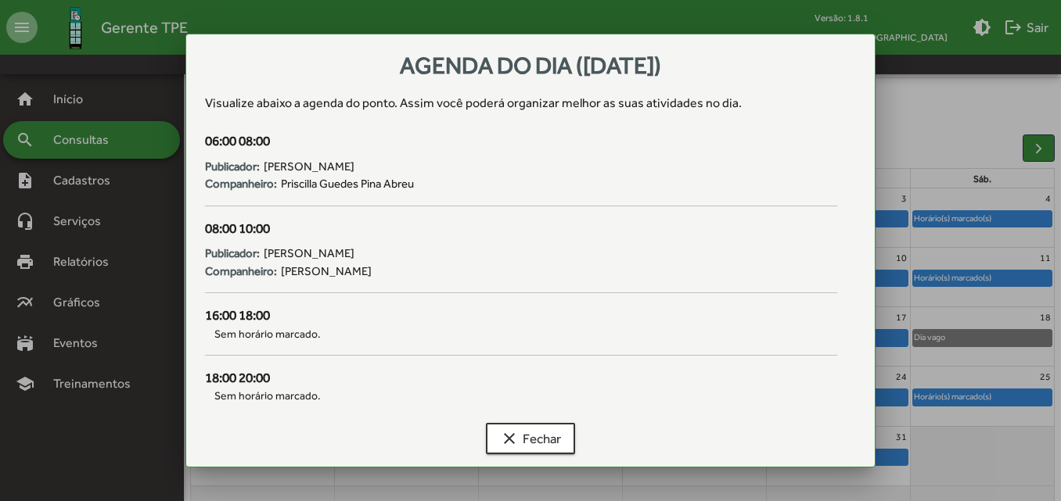
scroll to position [0, 0]
click at [551, 447] on span "clear Fechar" at bounding box center [530, 439] width 61 height 28
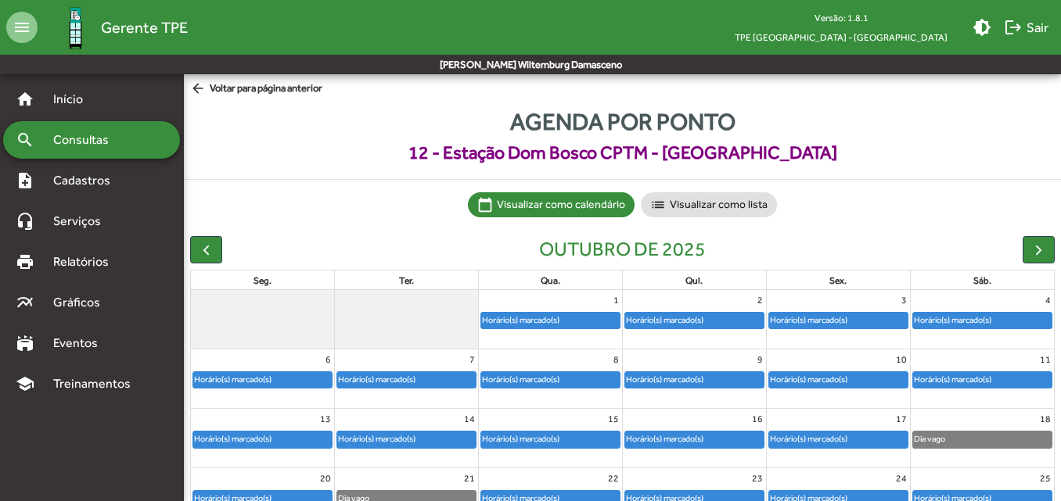
click at [235, 84] on span "arrow_back Voltar para página anterior" at bounding box center [256, 89] width 132 height 17
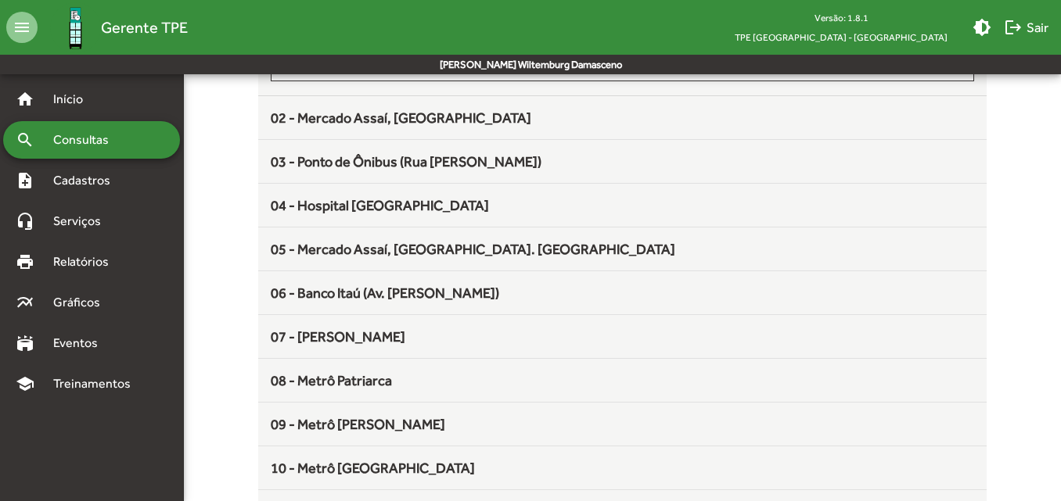
scroll to position [368, 0]
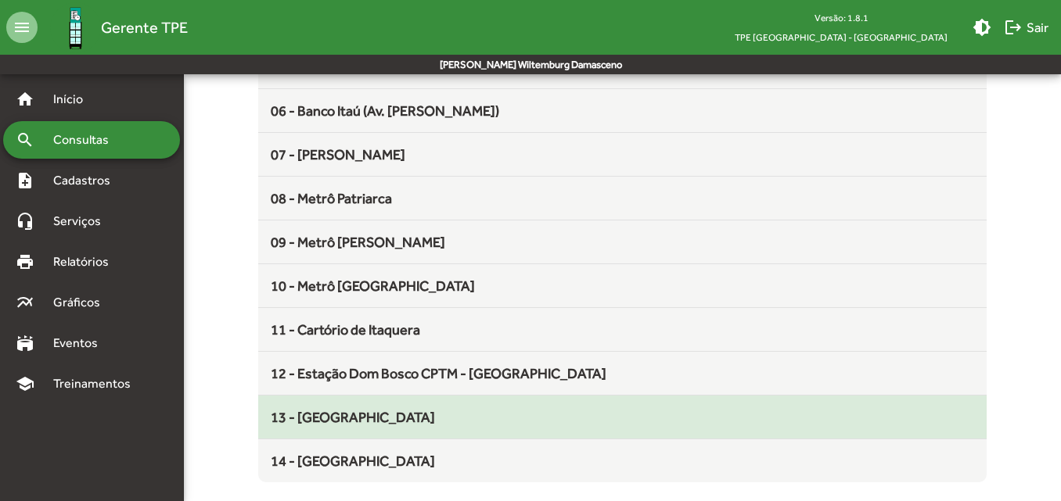
click at [315, 429] on mat-list-item "13 - [GEOGRAPHIC_DATA]" at bounding box center [621, 418] width 727 height 44
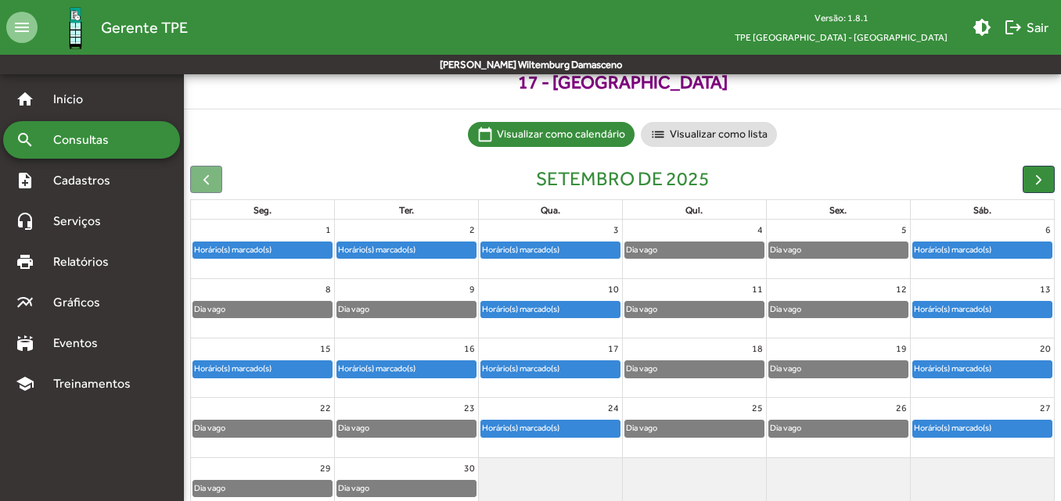
scroll to position [73, 0]
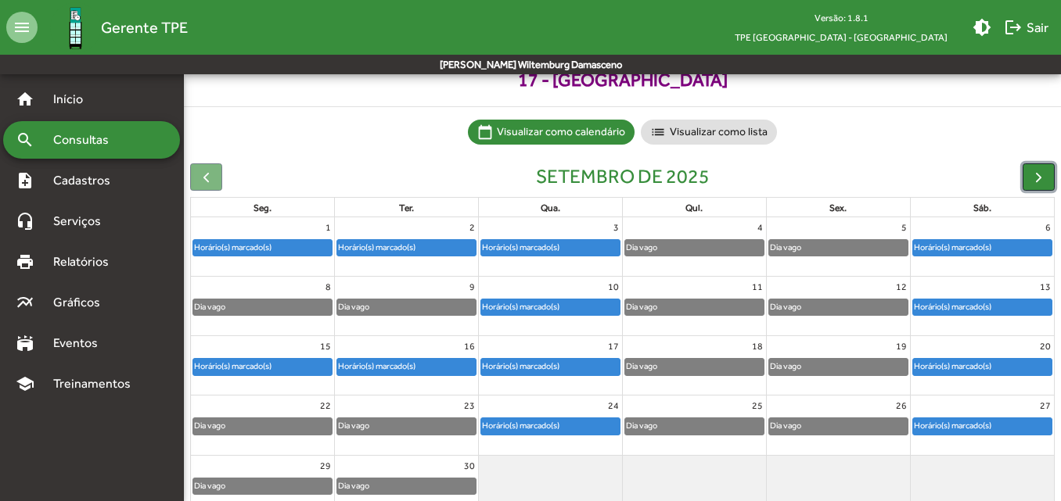
click at [1038, 174] on span "button" at bounding box center [1038, 177] width 16 height 16
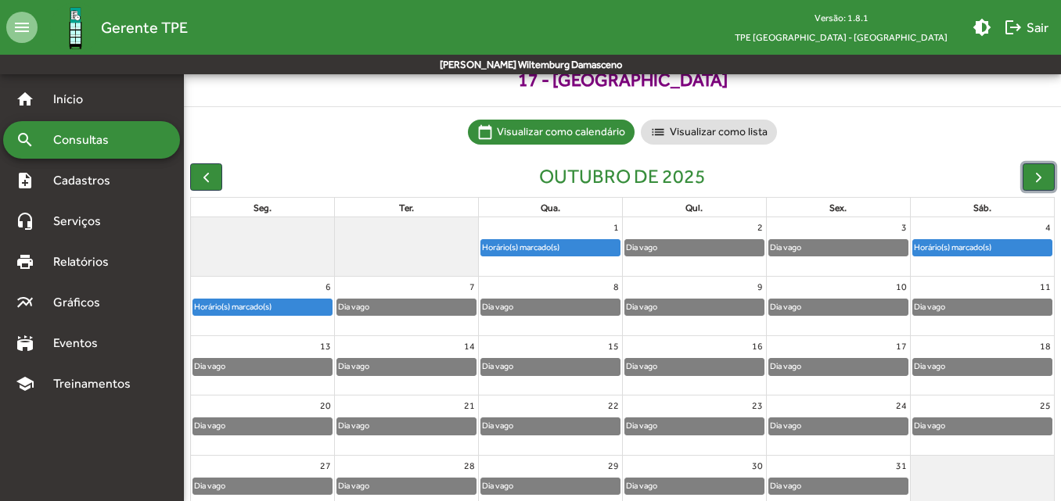
click at [581, 250] on div "Horário(s) marcado(s)" at bounding box center [550, 248] width 138 height 16
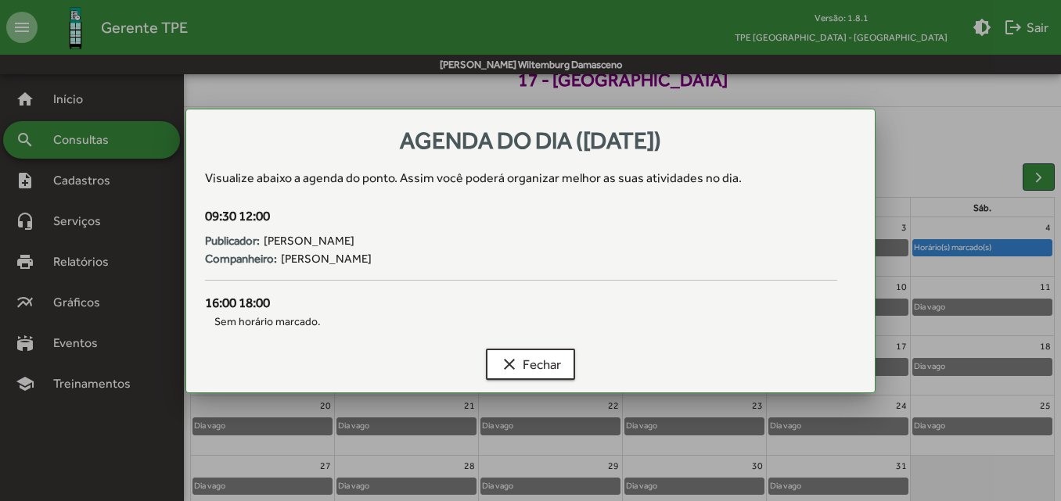
scroll to position [0, 0]
click at [532, 355] on span "clear Fechar" at bounding box center [530, 364] width 61 height 28
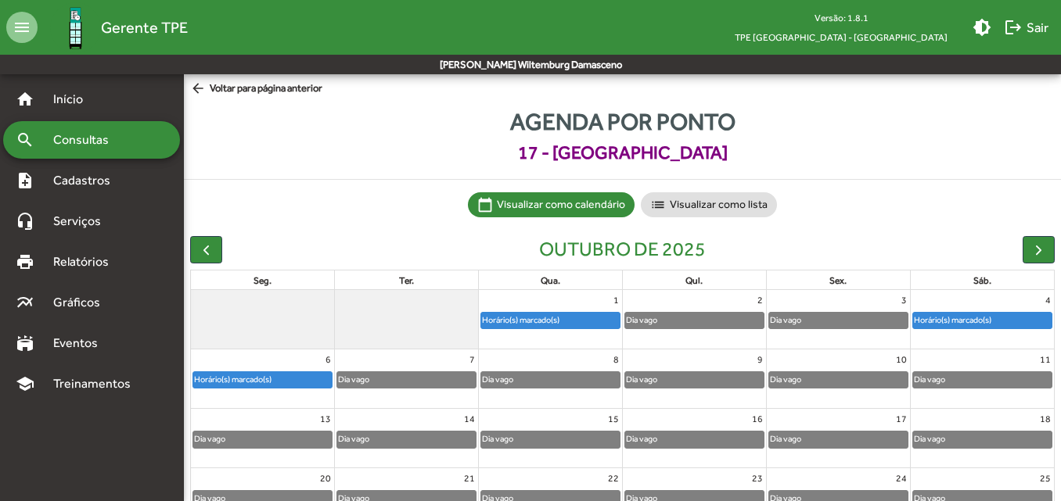
click at [273, 86] on span "arrow_back Voltar para página anterior" at bounding box center [256, 89] width 132 height 17
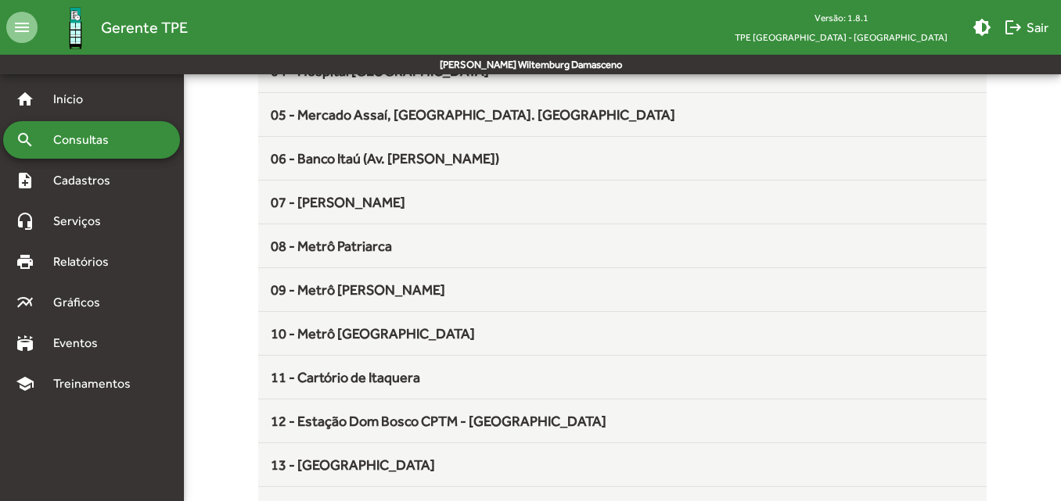
scroll to position [368, 0]
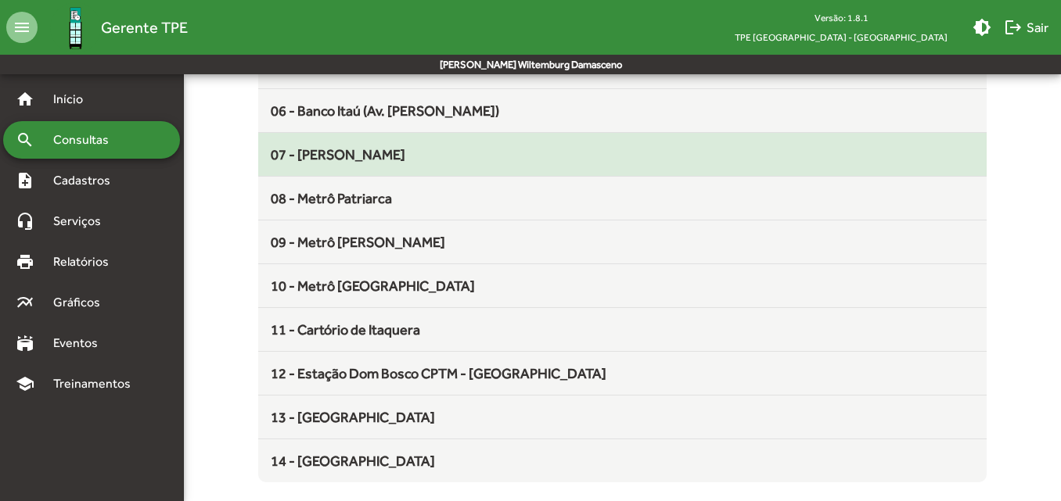
click at [354, 164] on div "07 - [PERSON_NAME]" at bounding box center [622, 154] width 702 height 21
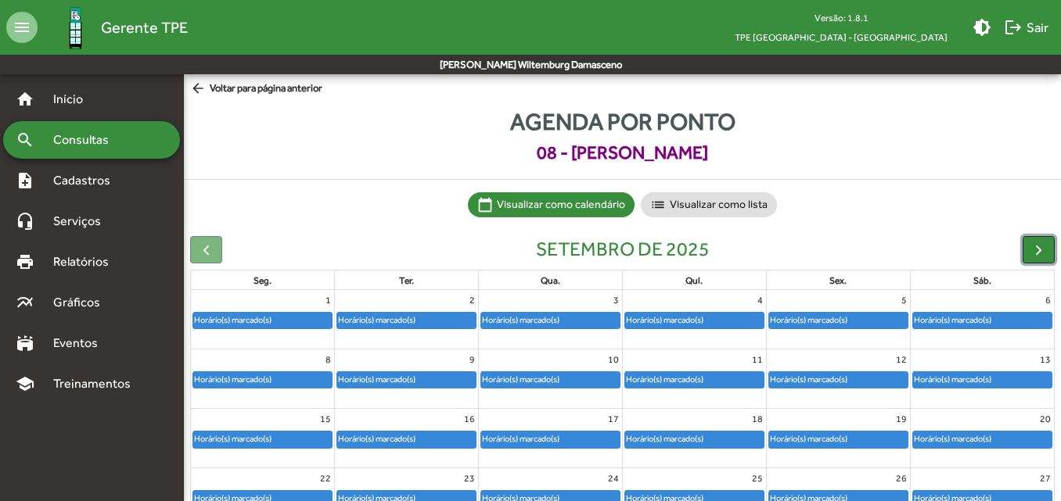
click at [1040, 254] on span "button" at bounding box center [1038, 250] width 16 height 16
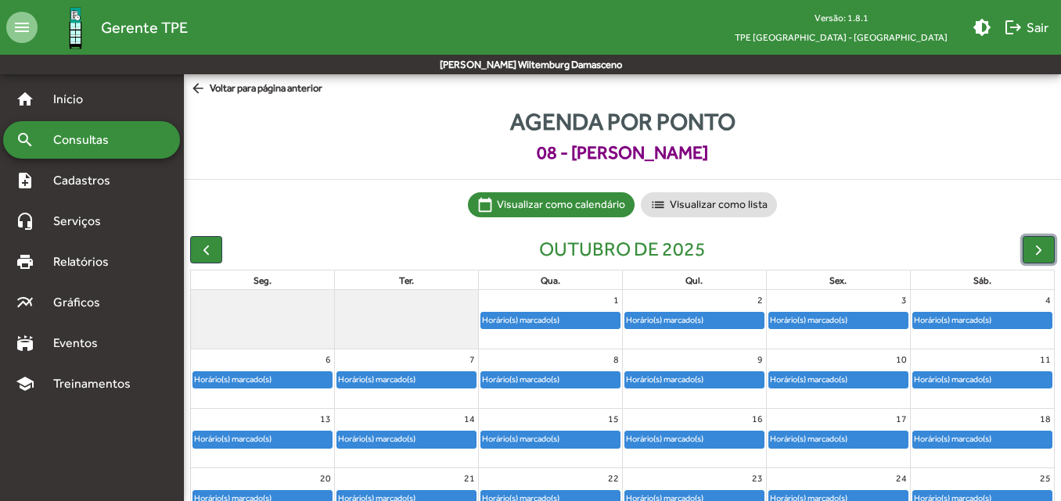
click at [551, 318] on div "Horário(s) marcado(s)" at bounding box center [520, 320] width 79 height 15
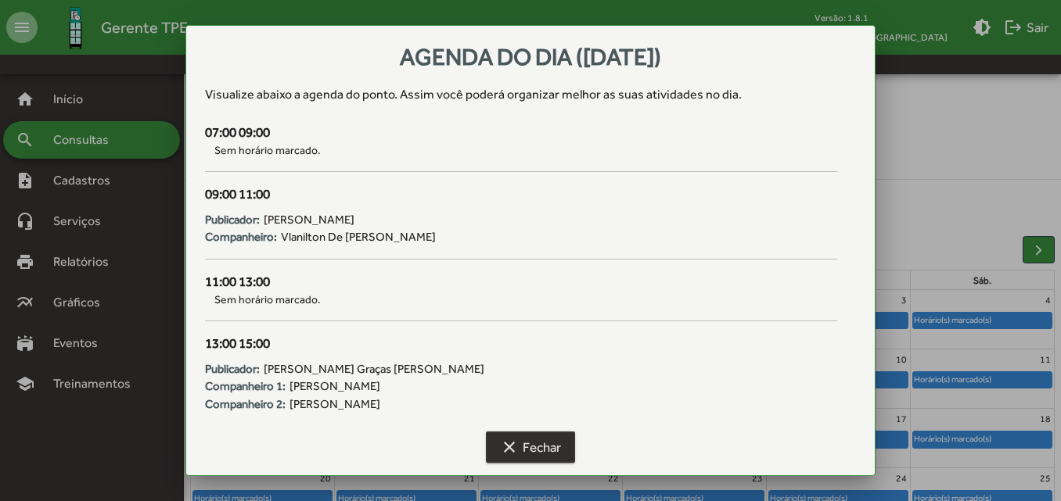
click at [520, 454] on span "clear Fechar" at bounding box center [530, 447] width 61 height 28
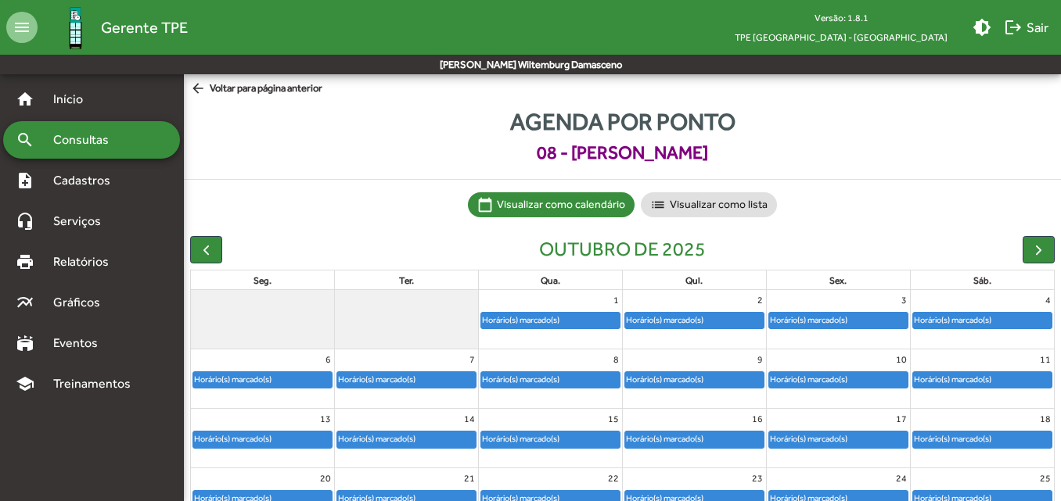
click at [259, 87] on span "arrow_back Voltar para página anterior" at bounding box center [256, 89] width 132 height 17
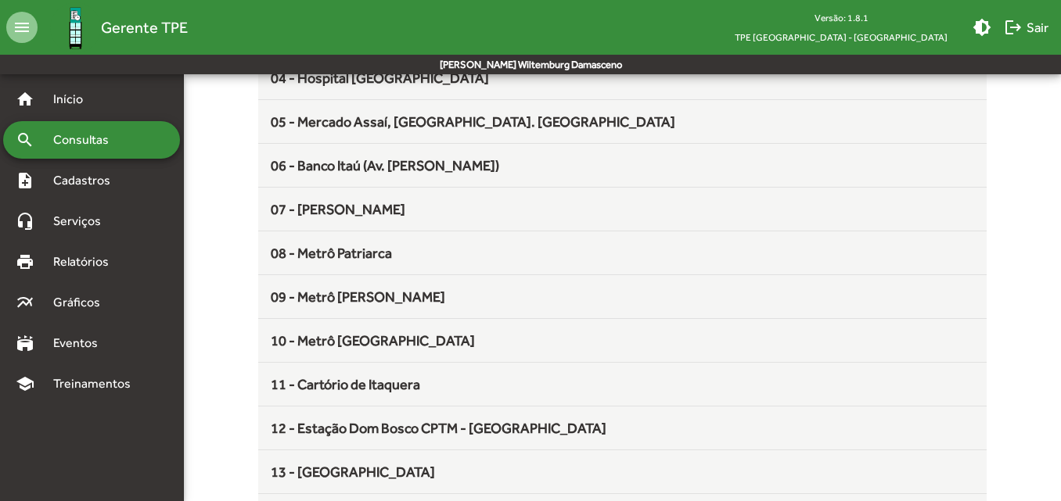
scroll to position [314, 0]
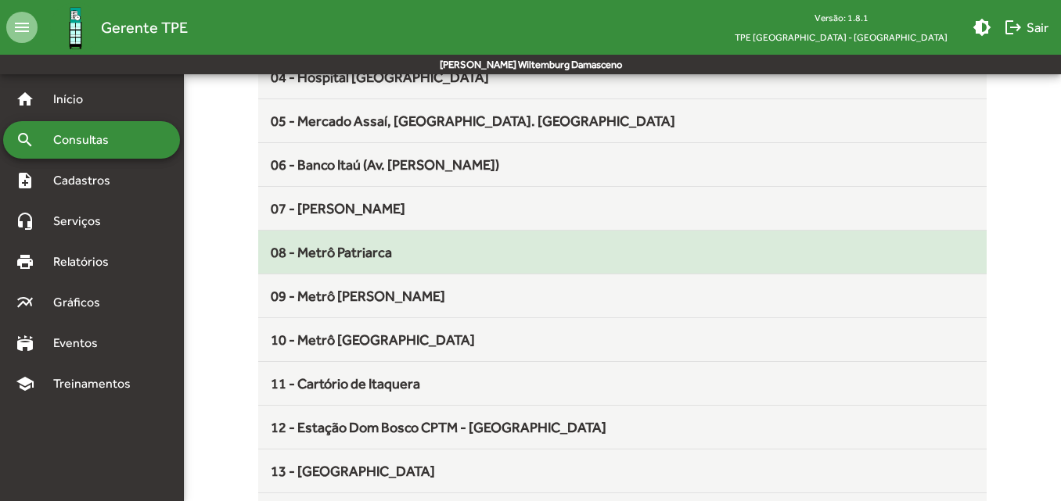
click at [343, 262] on div "08 - Metrô Patriarca" at bounding box center [622, 252] width 702 height 21
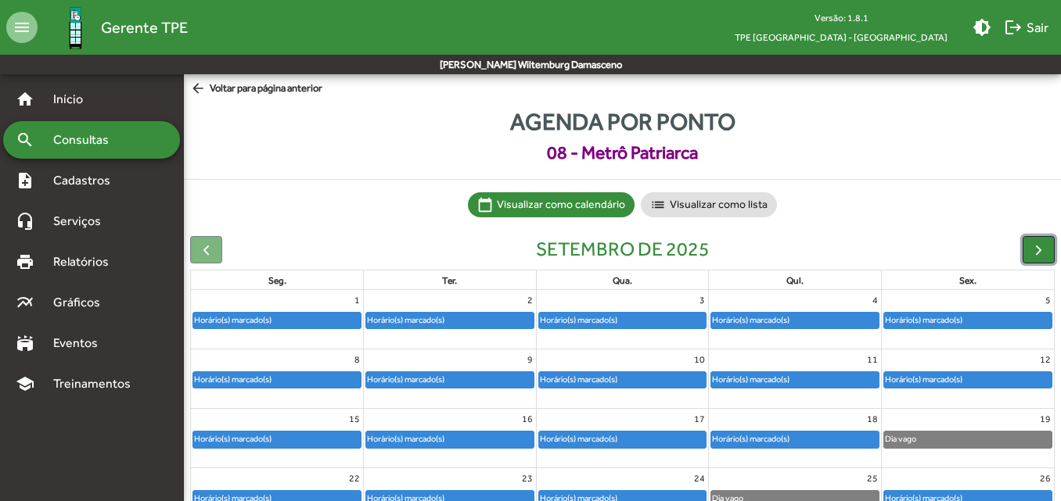
click at [1046, 246] on span "button" at bounding box center [1038, 250] width 16 height 16
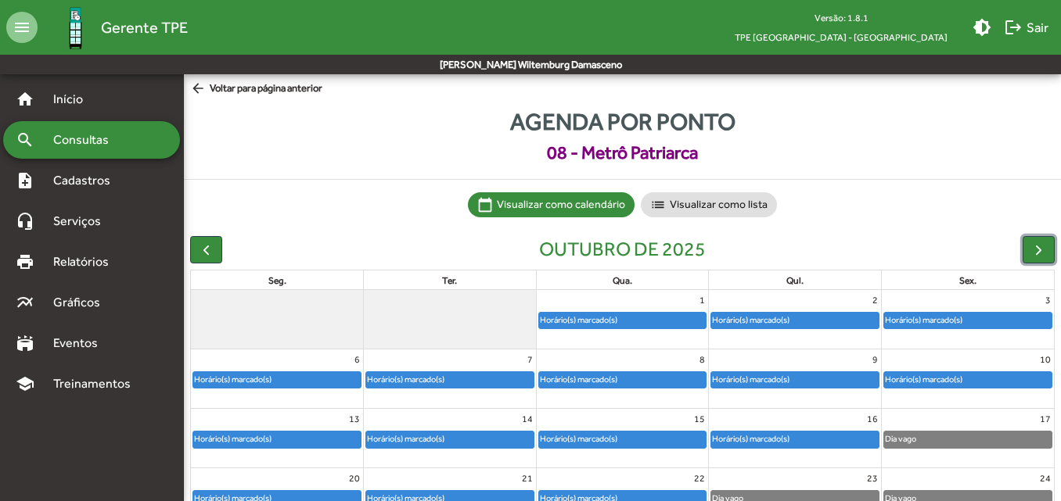
click at [839, 317] on div "Horário(s) marcado(s)" at bounding box center [794, 321] width 167 height 16
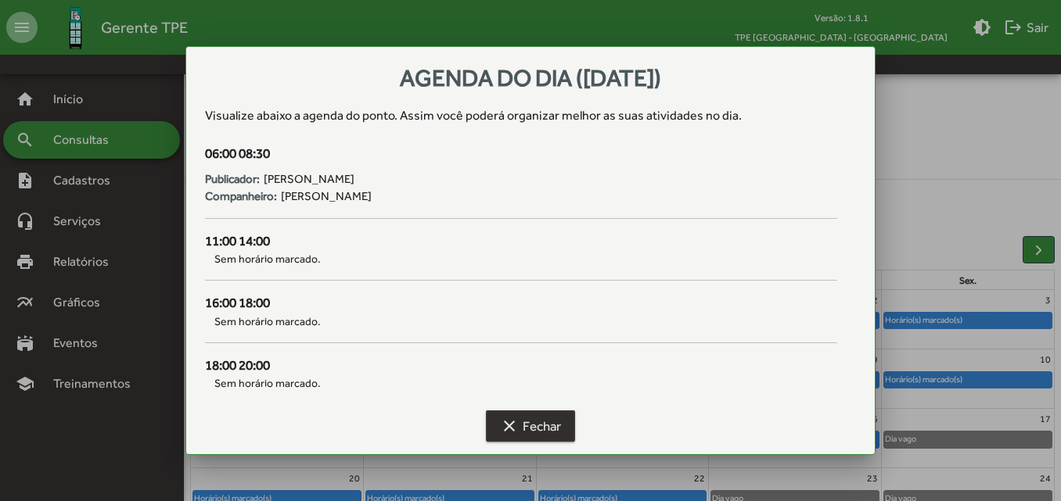
click at [558, 433] on span "clear Fechar" at bounding box center [530, 426] width 61 height 28
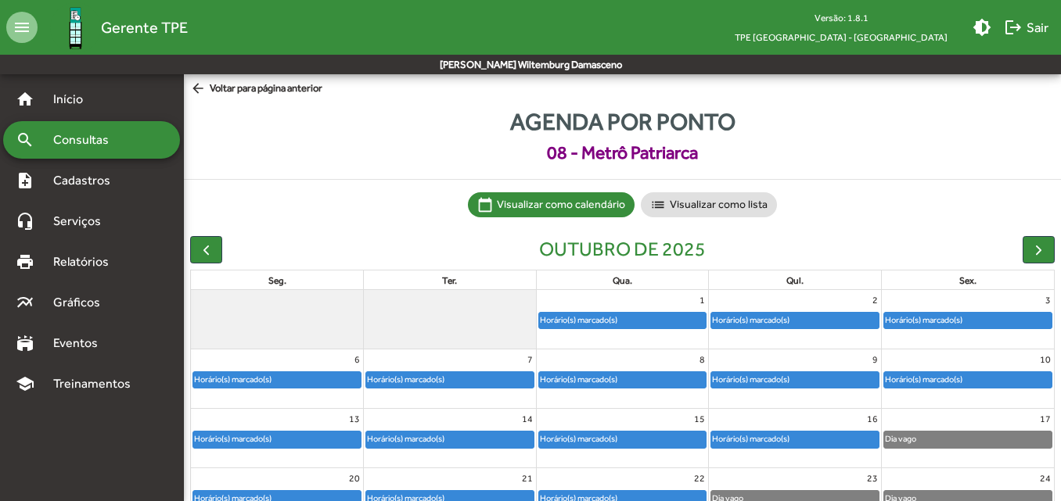
click at [232, 92] on span "arrow_back Voltar para página anterior" at bounding box center [256, 89] width 132 height 17
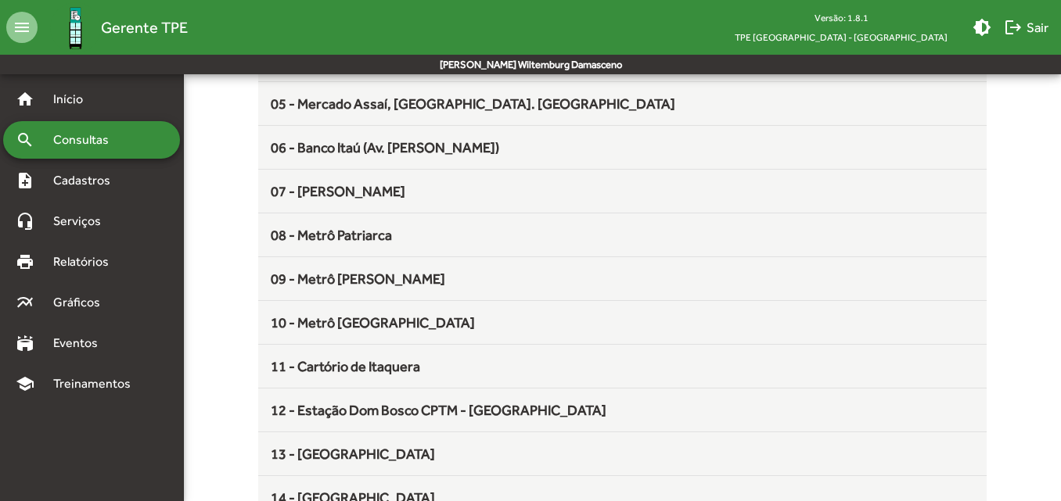
scroll to position [368, 0]
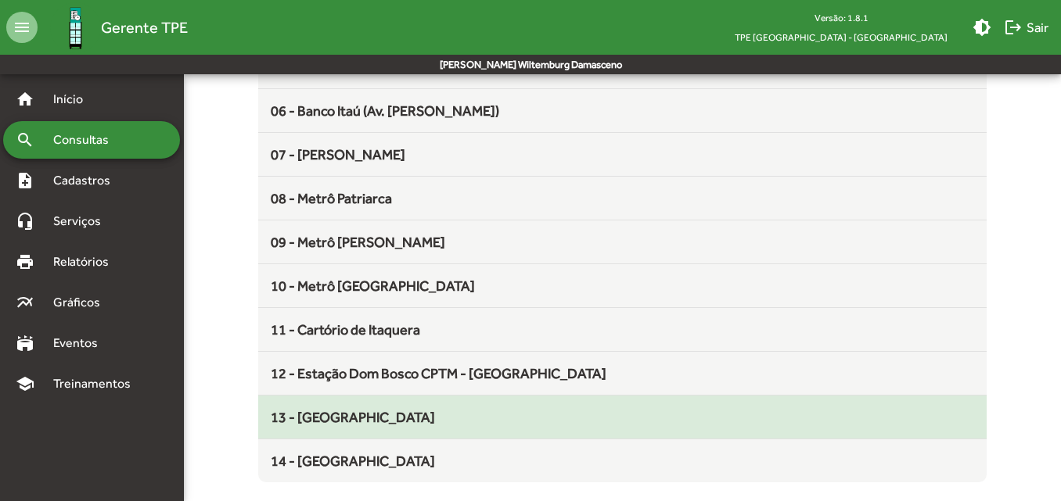
click at [311, 415] on span "13 - [GEOGRAPHIC_DATA]" at bounding box center [353, 417] width 164 height 16
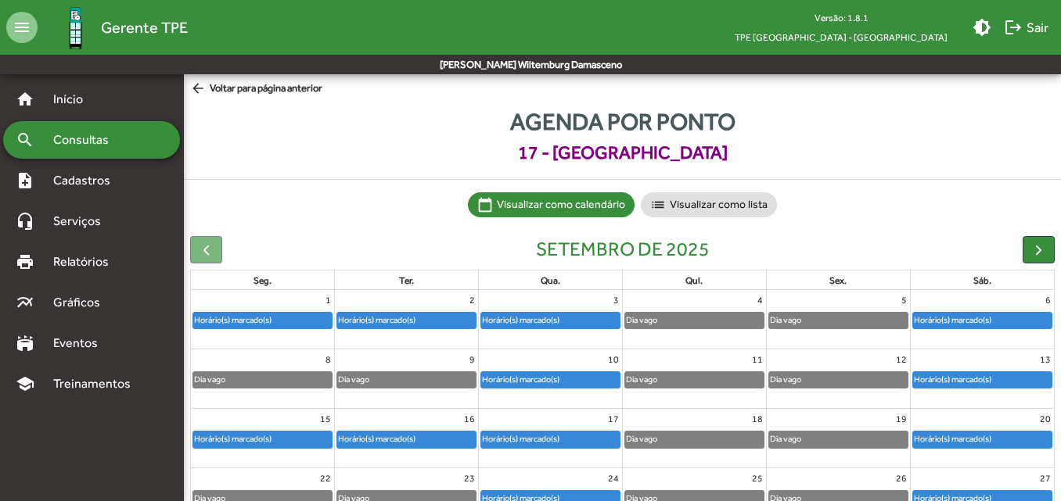
click at [945, 331] on div at bounding box center [981, 330] width 143 height 2
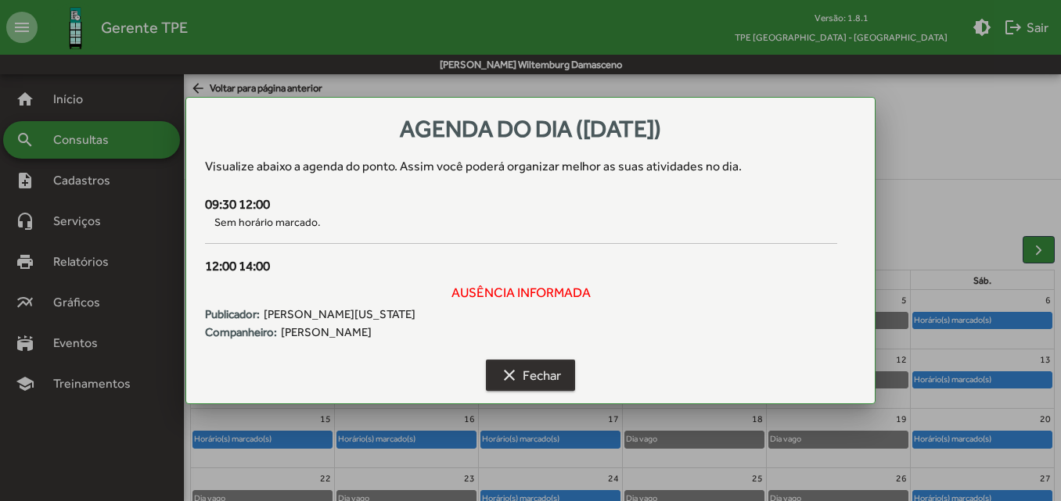
click at [540, 375] on span "clear Fechar" at bounding box center [530, 375] width 61 height 28
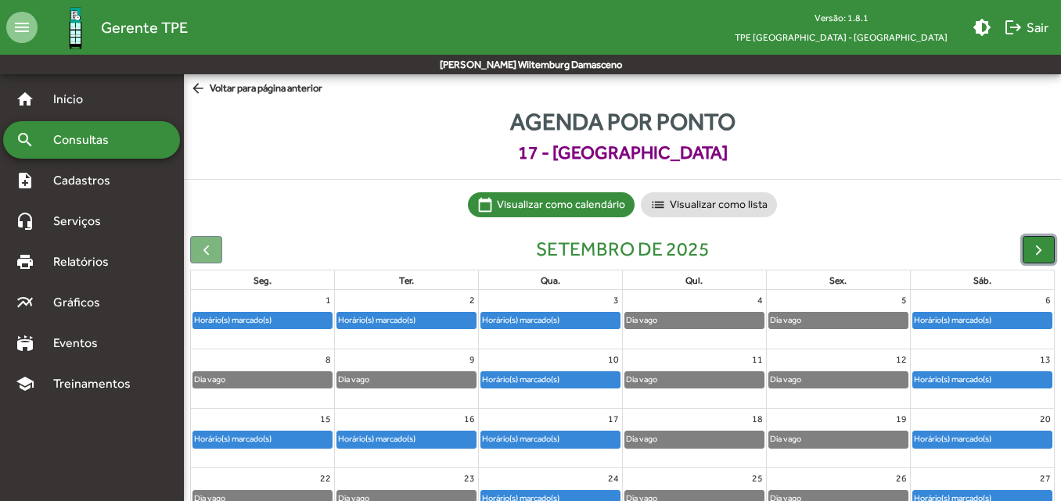
click at [1041, 252] on span "button" at bounding box center [1038, 250] width 16 height 16
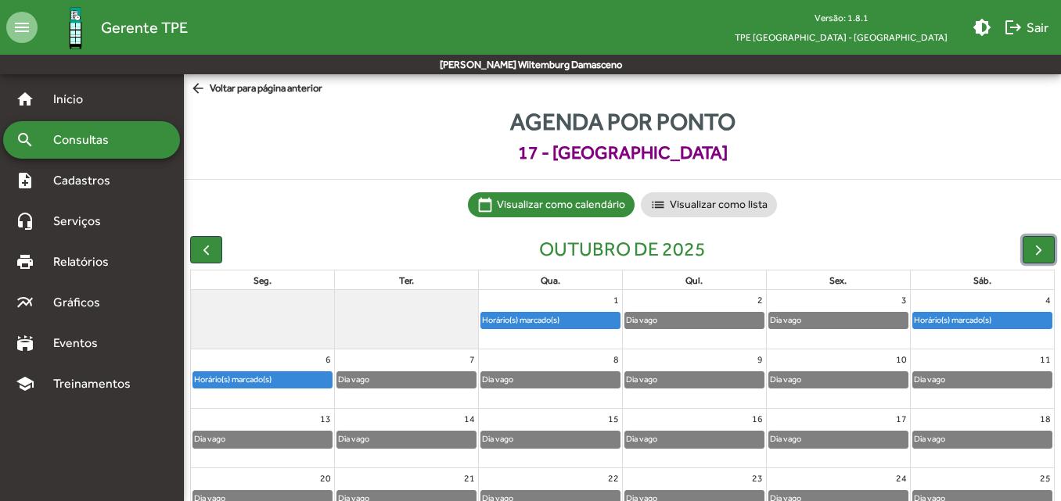
click at [953, 318] on div "Horário(s) marcado(s)" at bounding box center [952, 320] width 79 height 15
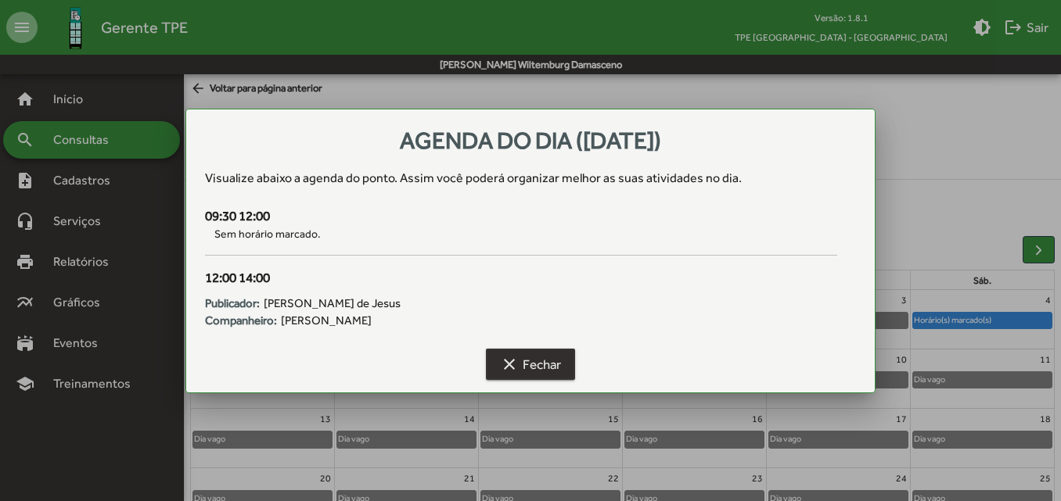
click at [547, 364] on span "clear Fechar" at bounding box center [530, 364] width 61 height 28
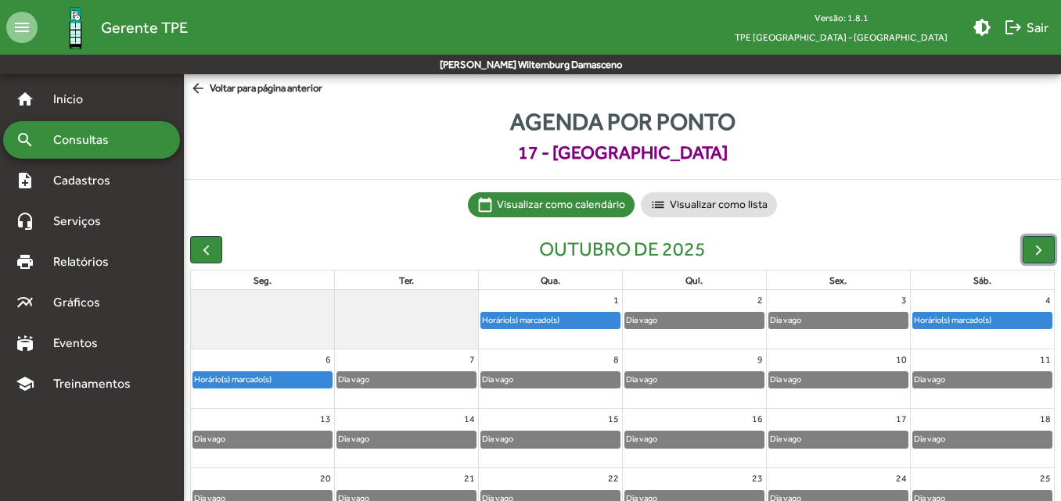
click at [572, 316] on div "Horário(s) marcado(s)" at bounding box center [550, 321] width 138 height 16
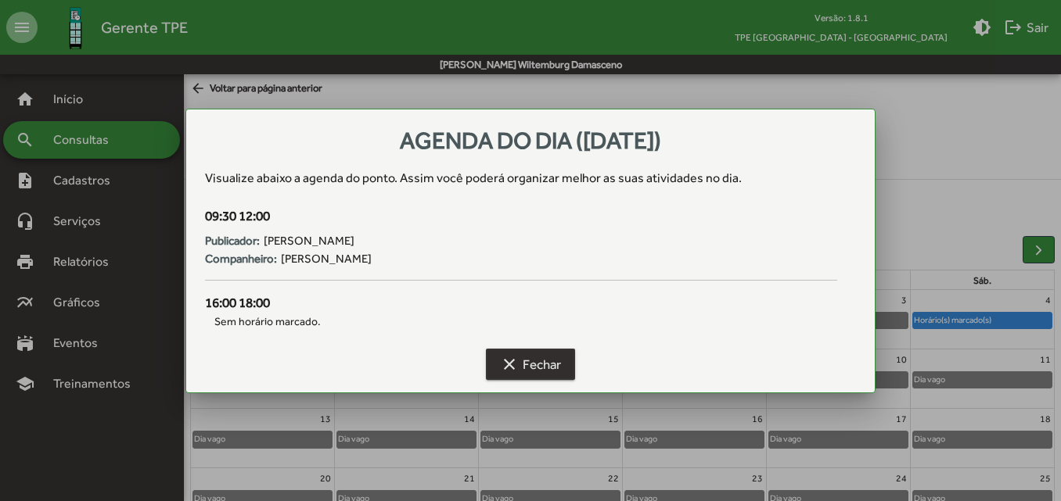
click at [550, 368] on span "clear Fechar" at bounding box center [530, 364] width 61 height 28
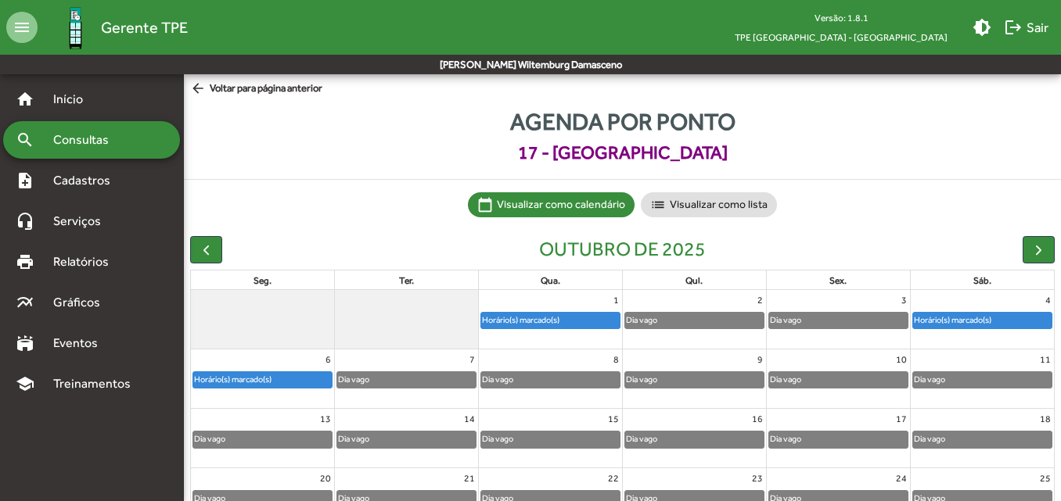
click at [256, 81] on span "arrow_back Voltar para página anterior" at bounding box center [256, 89] width 132 height 17
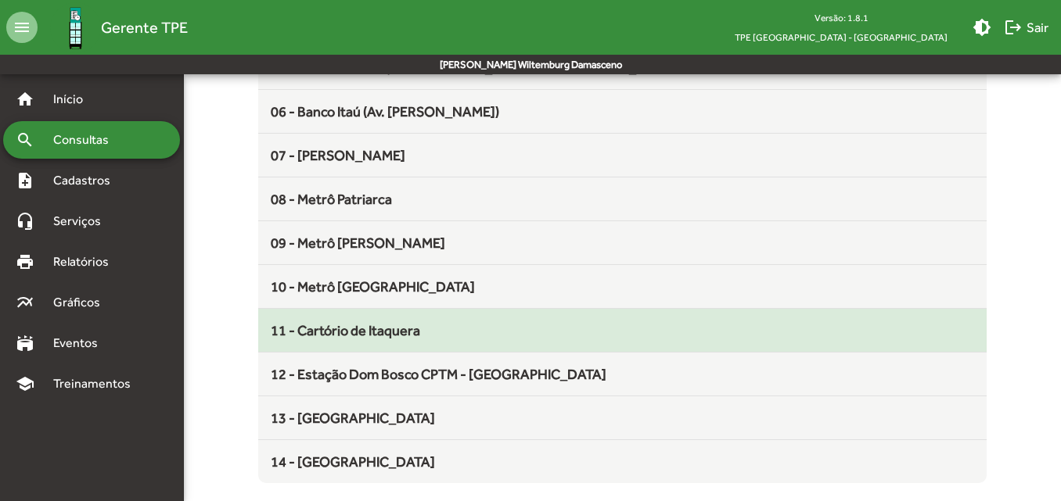
scroll to position [368, 0]
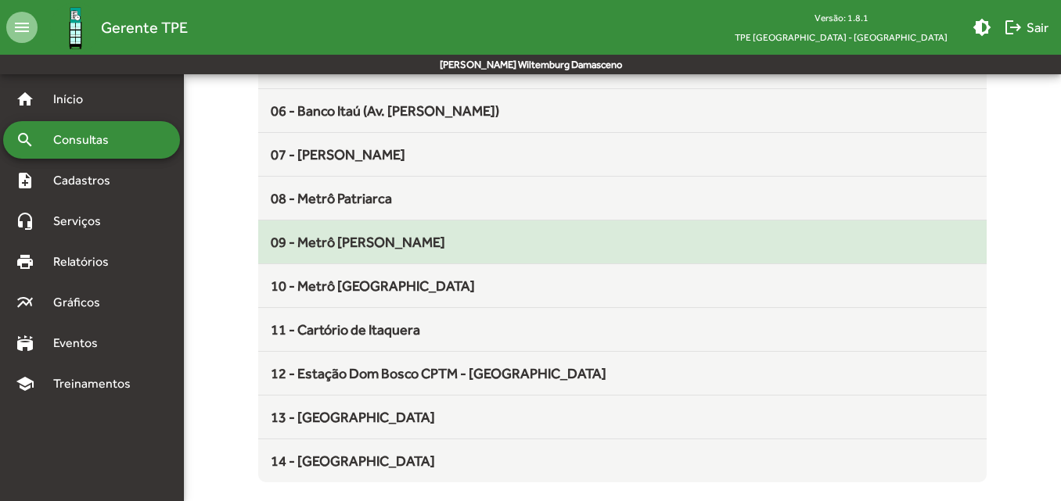
click at [347, 251] on div "09 - Metrô [PERSON_NAME]" at bounding box center [622, 242] width 702 height 21
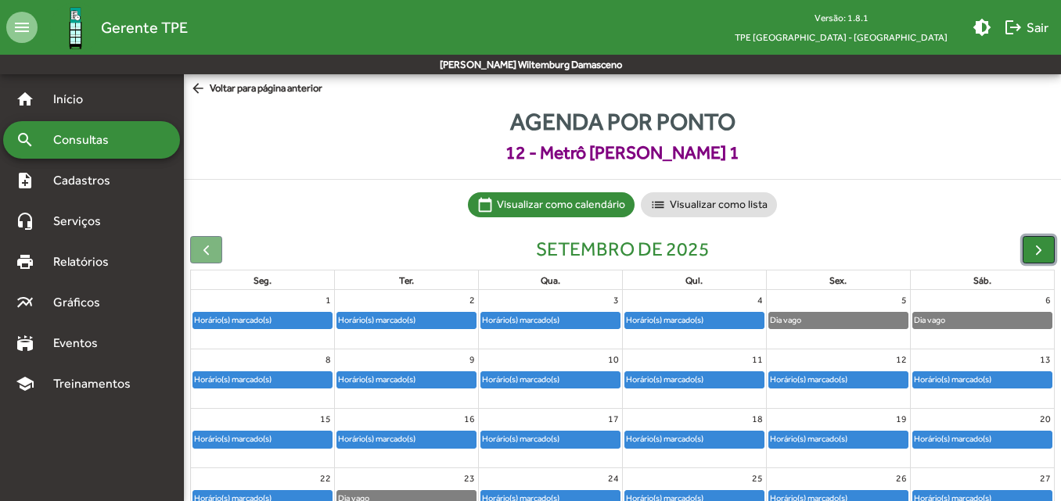
click at [1043, 255] on span "button" at bounding box center [1038, 250] width 16 height 16
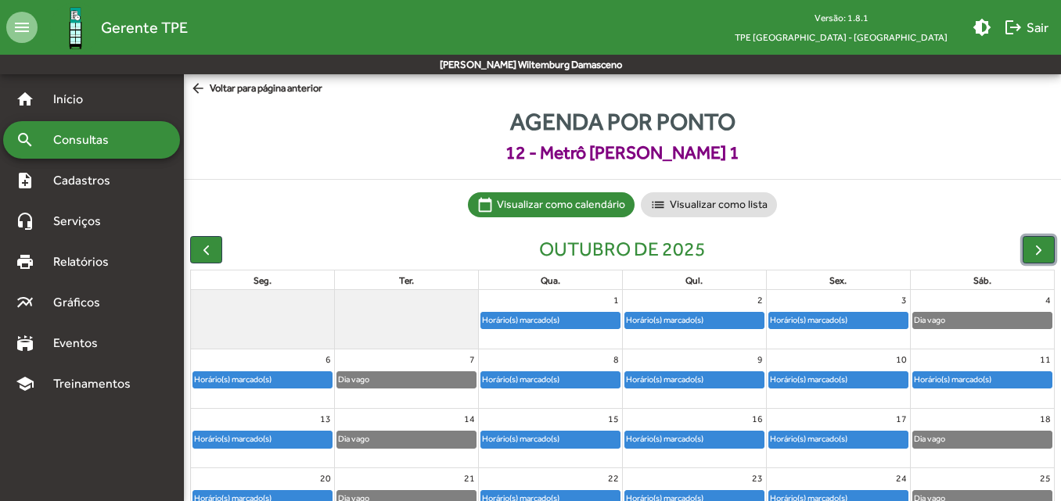
click at [862, 328] on div "Horário(s) marcado(s)" at bounding box center [838, 321] width 138 height 16
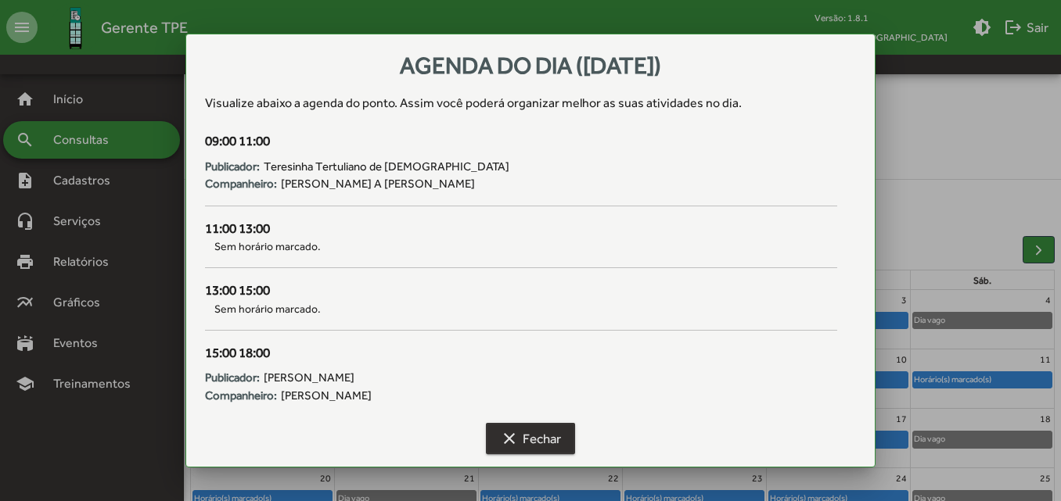
click at [524, 440] on span "clear Fechar" at bounding box center [530, 439] width 61 height 28
